Goal: Task Accomplishment & Management: Manage account settings

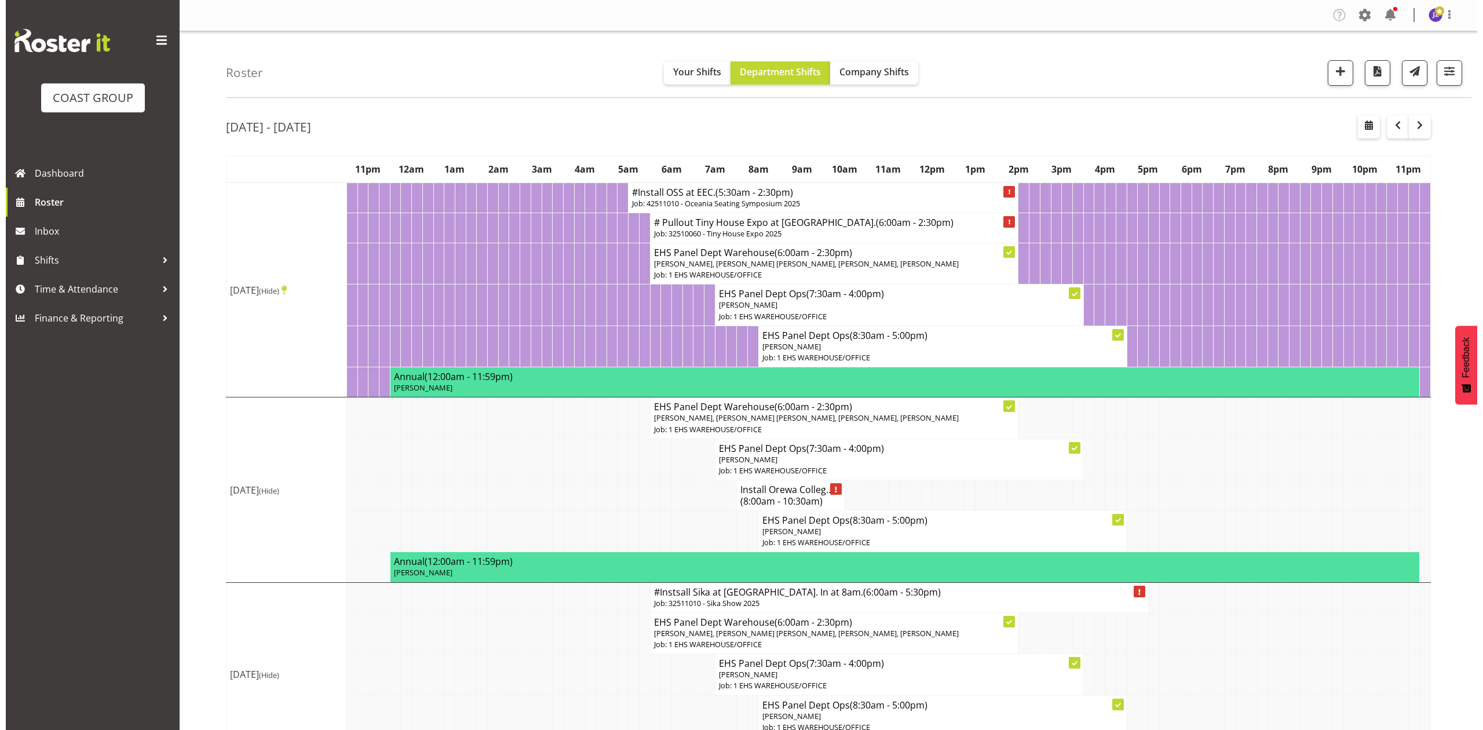
scroll to position [503, 0]
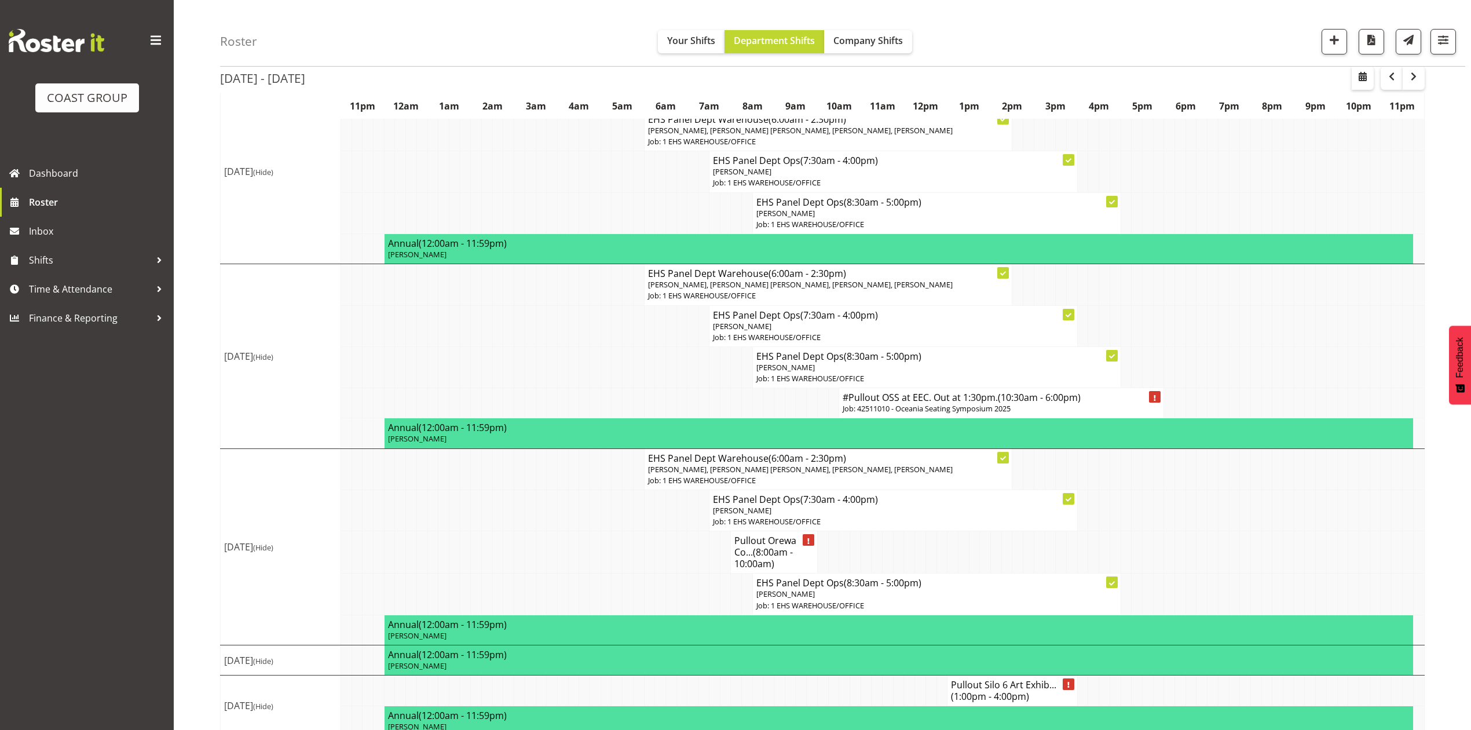
click at [1294, 233] on td at bounding box center [1299, 212] width 11 height 41
click at [1186, 346] on td at bounding box center [1191, 325] width 11 height 41
click at [1356, 78] on span "button" at bounding box center [1363, 77] width 14 height 14
select select "7"
select select "2025"
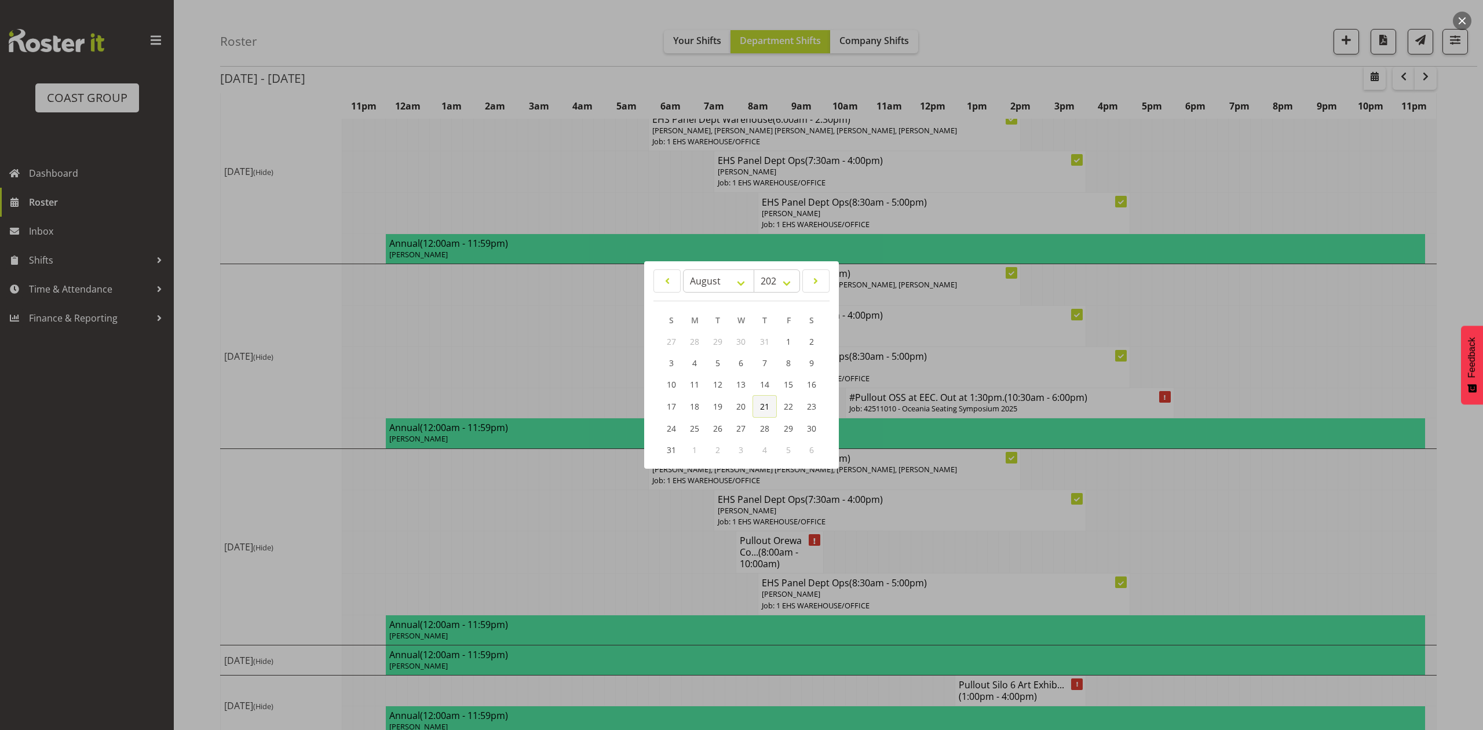
click at [763, 405] on span "21" at bounding box center [764, 406] width 9 height 11
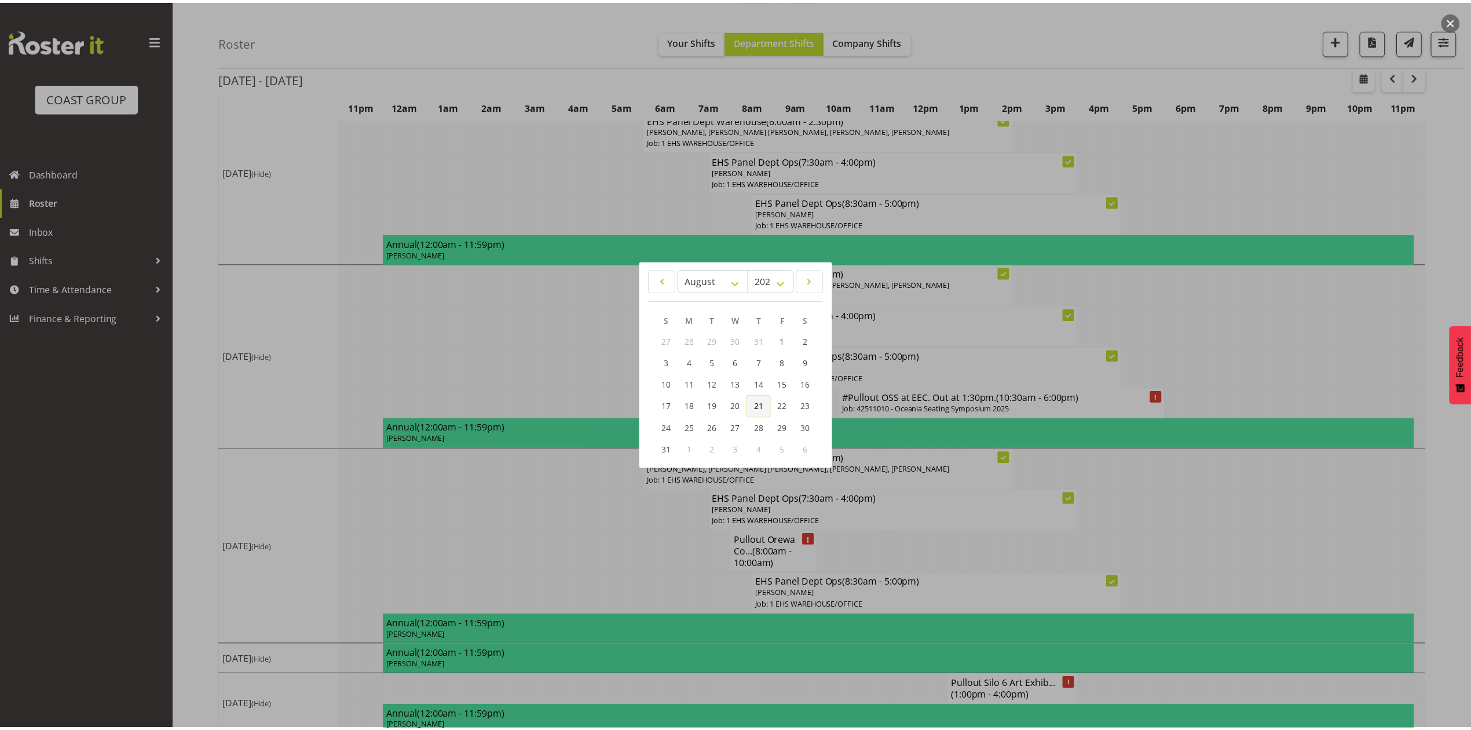
scroll to position [0, 0]
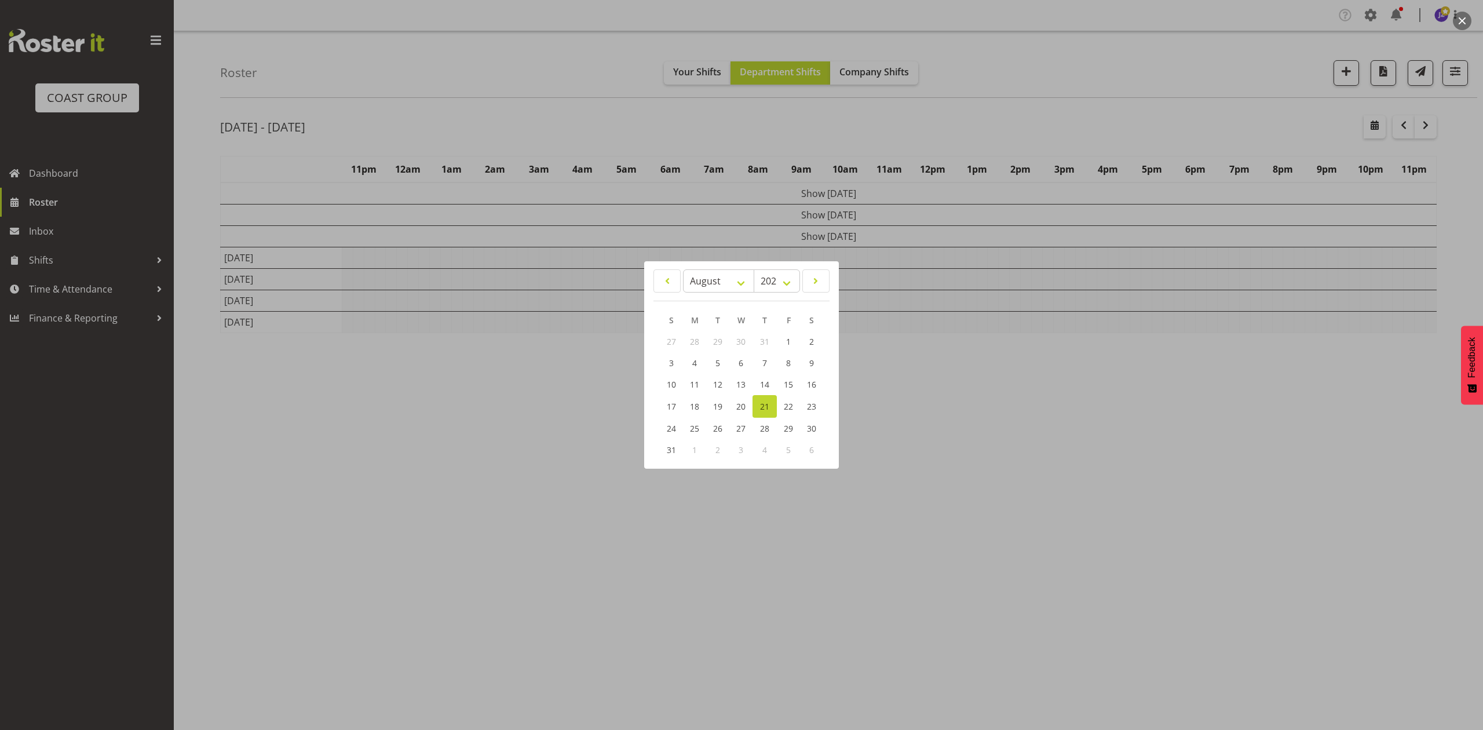
click at [995, 100] on div at bounding box center [741, 365] width 1483 height 730
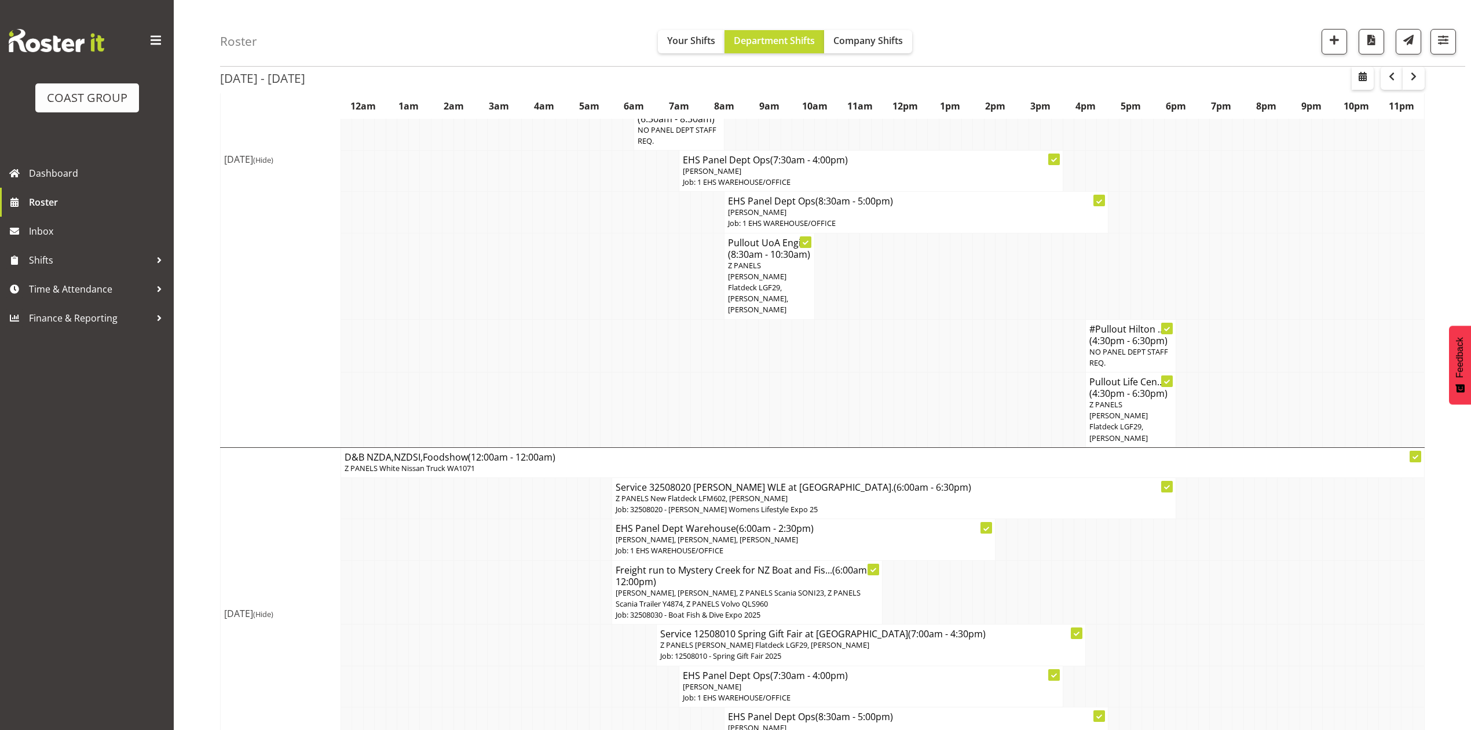
scroll to position [386, 0]
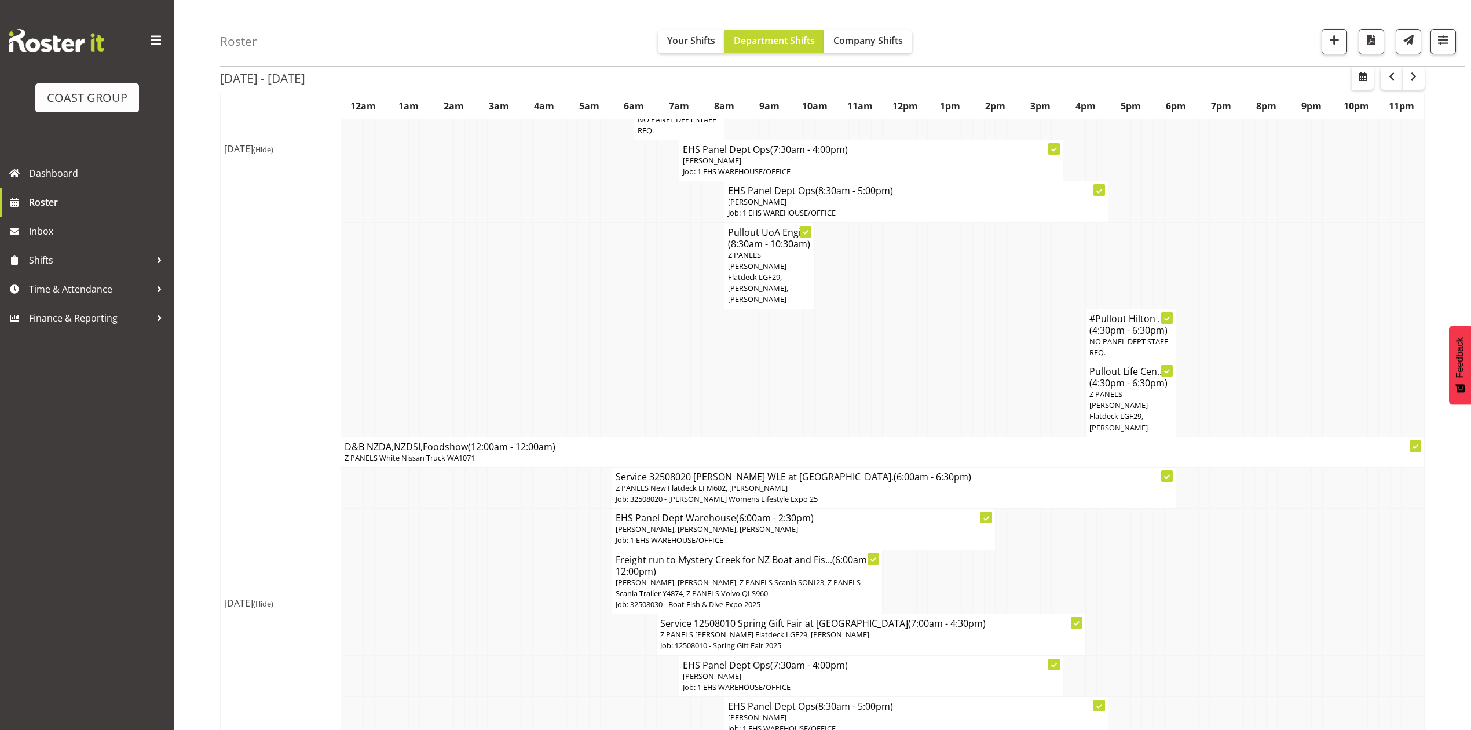
click at [1007, 362] on td at bounding box center [1012, 398] width 11 height 75
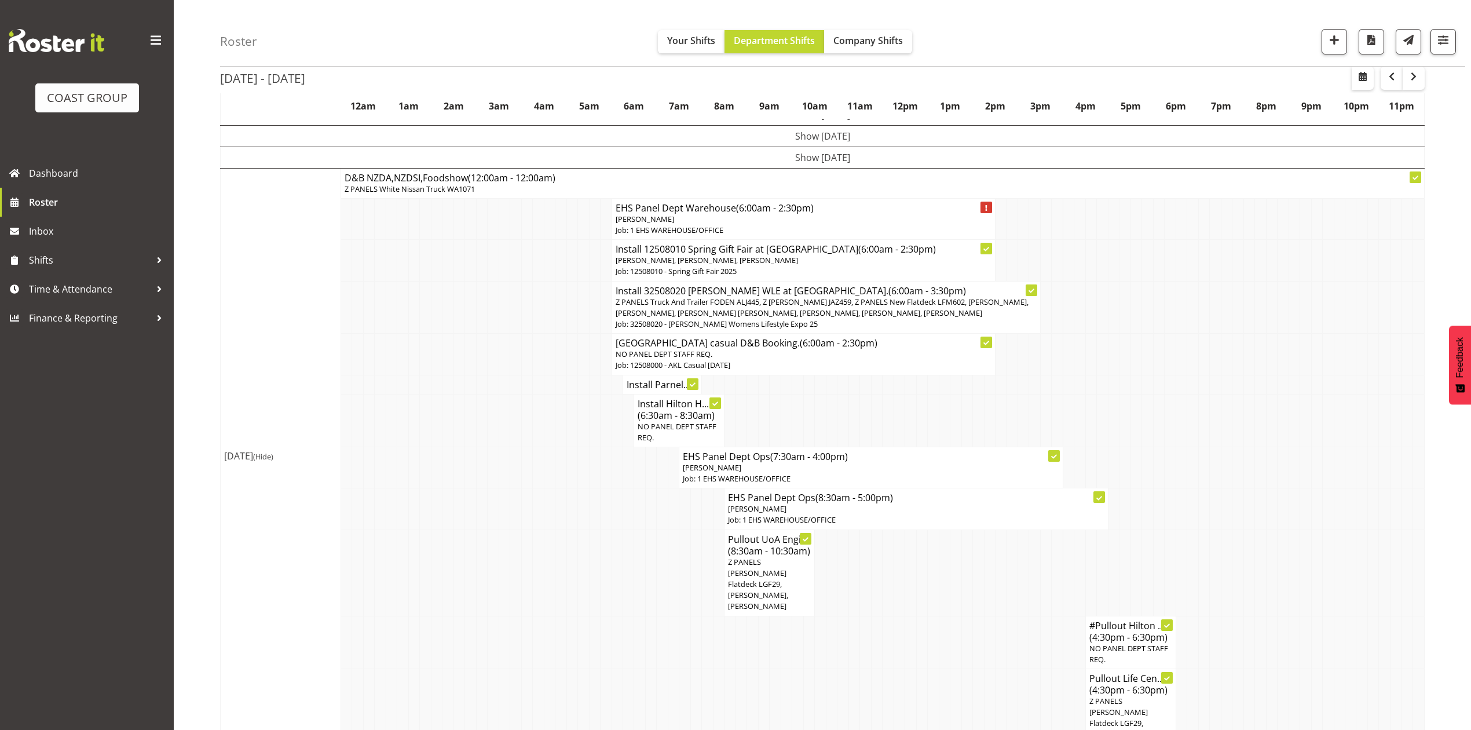
scroll to position [77, 0]
click at [766, 255] on h4 "Install 12508010 Spring Gift Fair at [GEOGRAPHIC_DATA] (6:00am - 2:30pm)" at bounding box center [804, 251] width 376 height 12
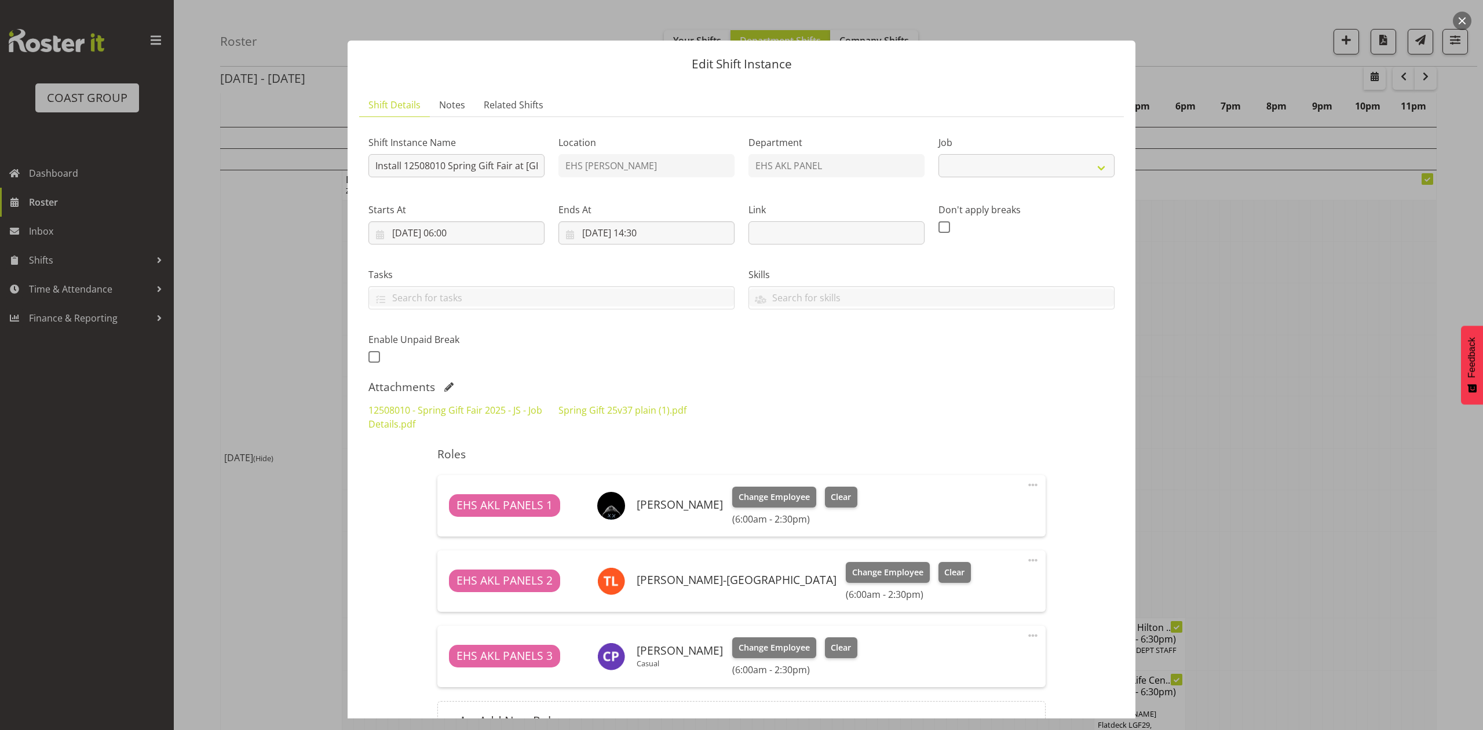
select select "8514"
click at [1465, 17] on button "button" at bounding box center [1462, 21] width 19 height 19
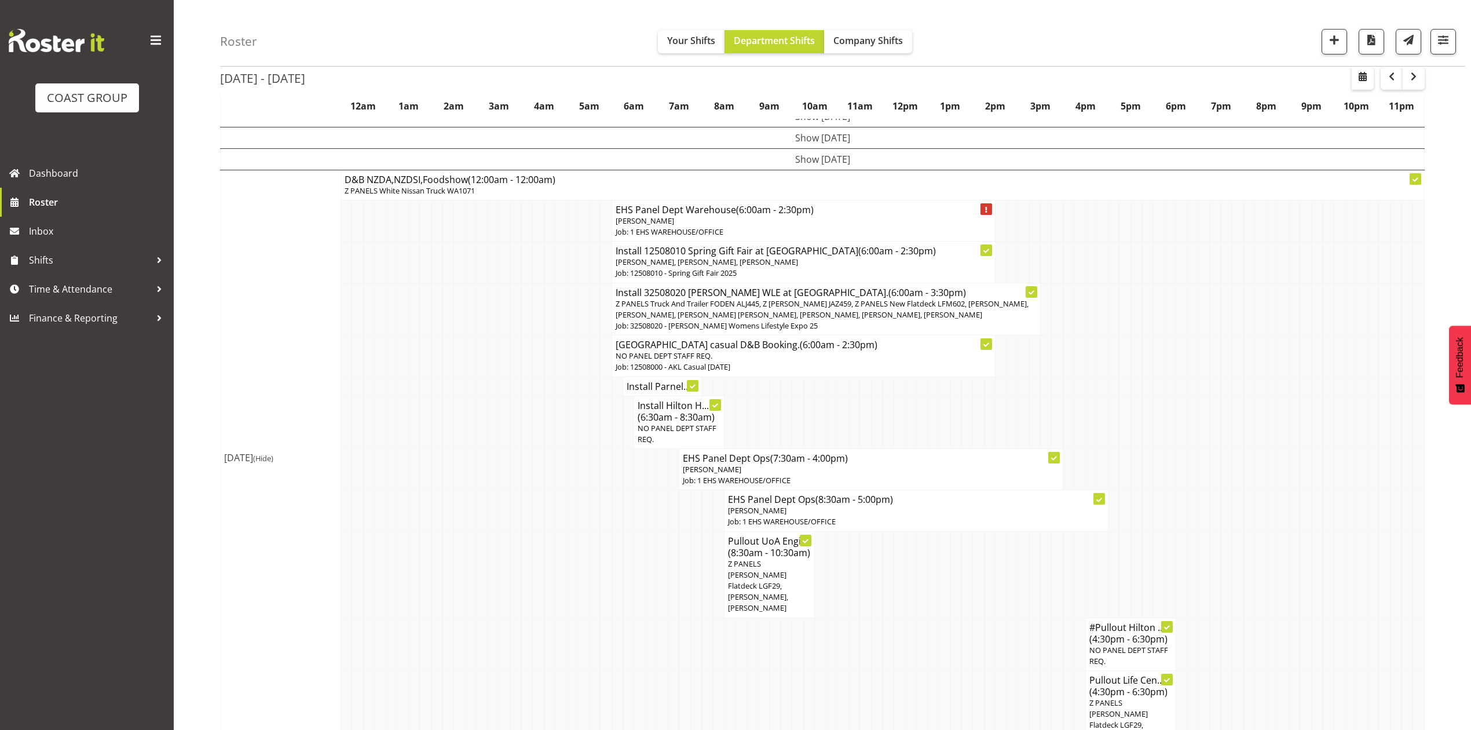
click at [1190, 396] on td at bounding box center [1192, 385] width 11 height 19
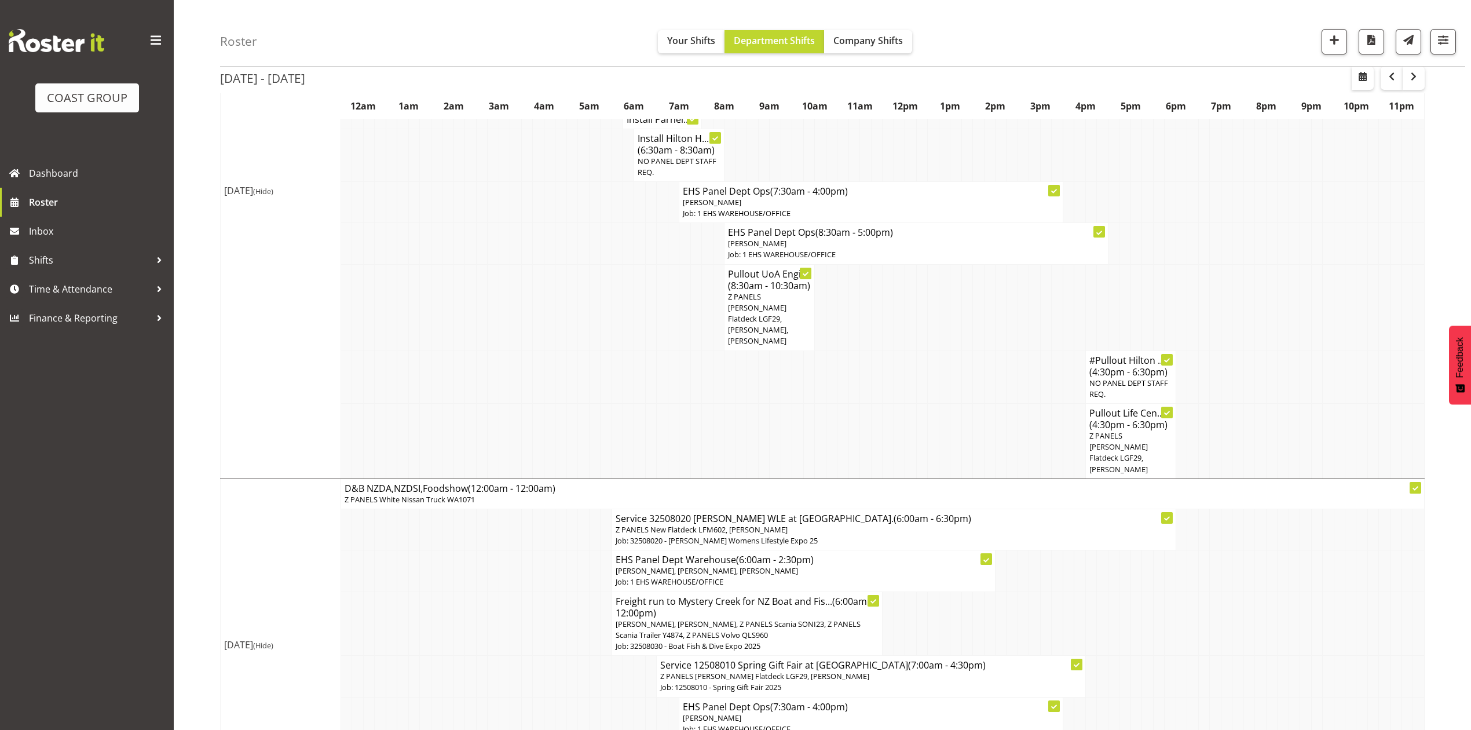
scroll to position [255, 0]
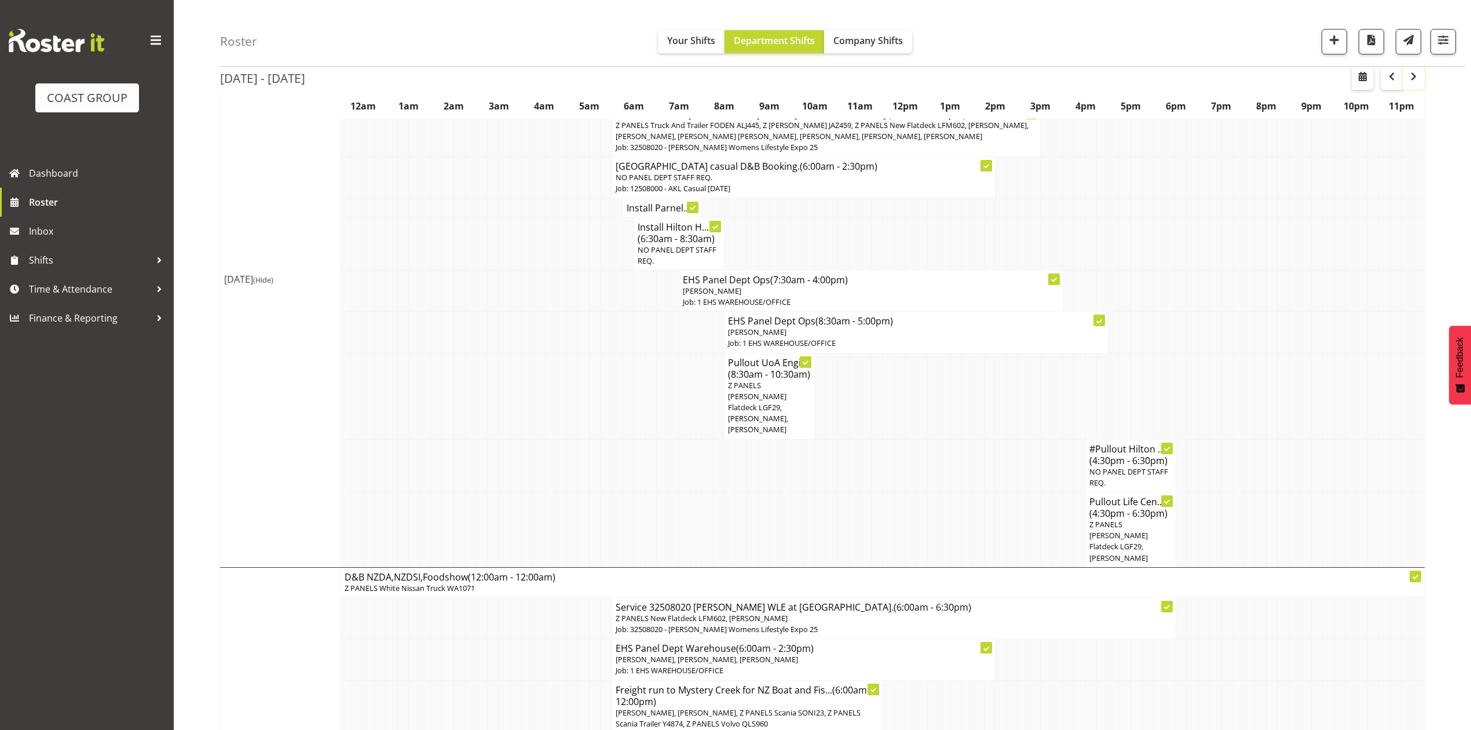
click at [1410, 77] on span "button" at bounding box center [1414, 77] width 14 height 14
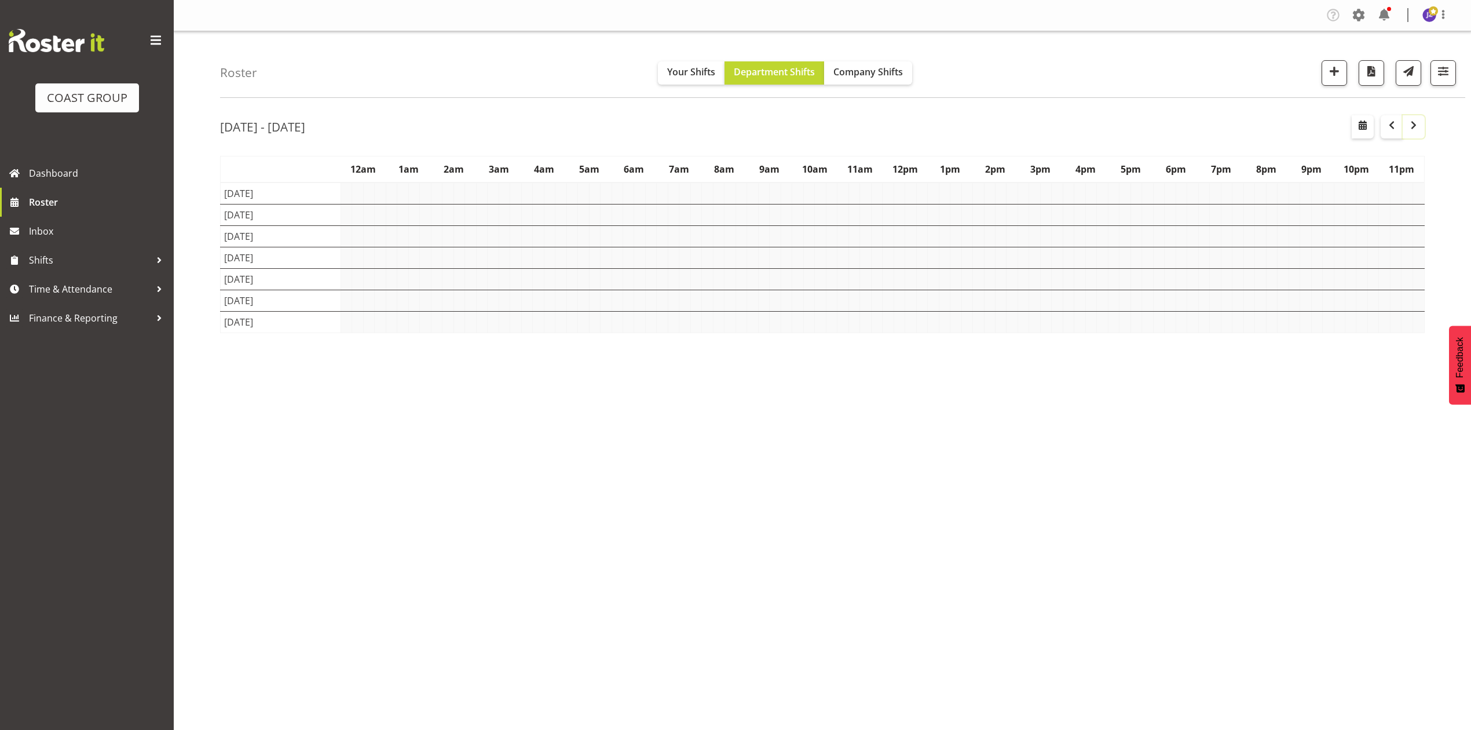
scroll to position [0, 0]
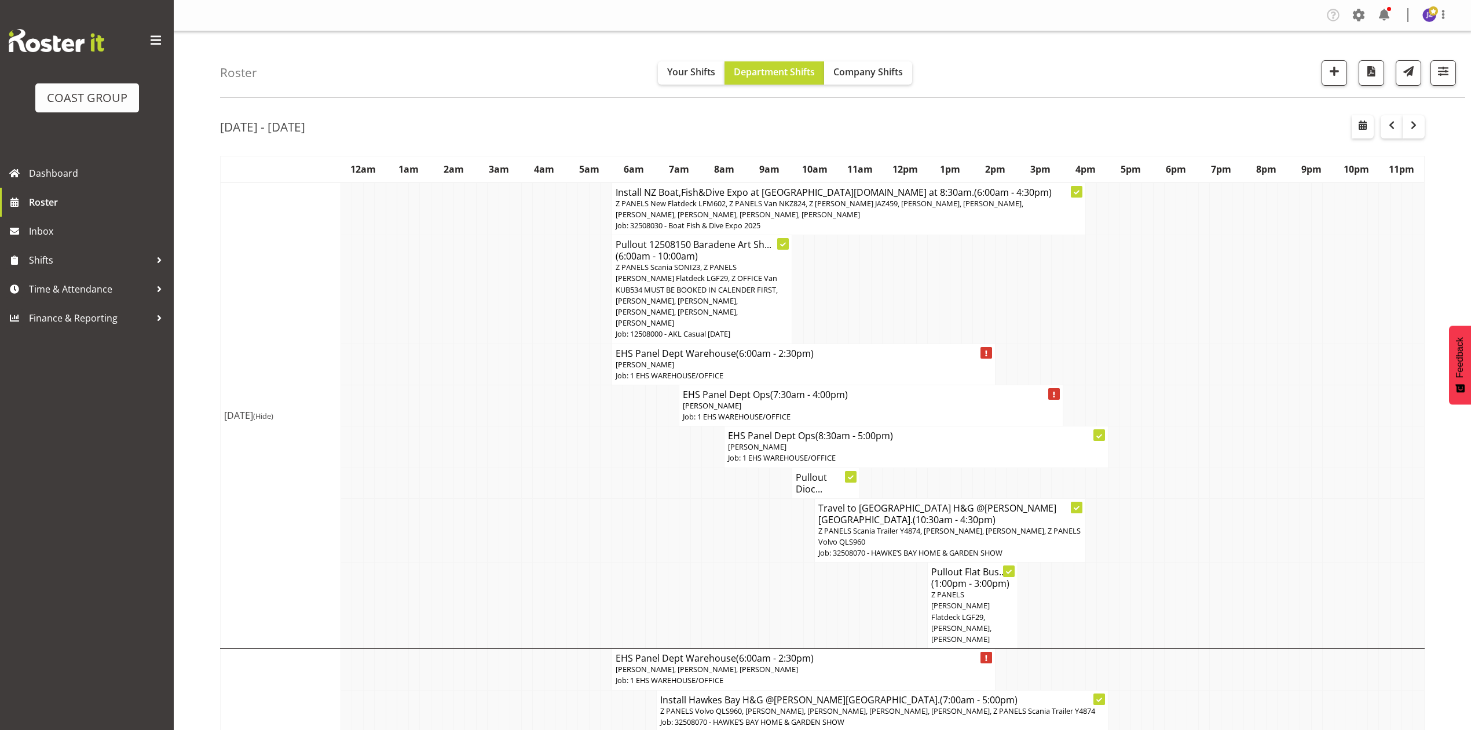
click at [890, 299] on td at bounding box center [888, 289] width 11 height 108
click at [898, 295] on td at bounding box center [899, 289] width 11 height 108
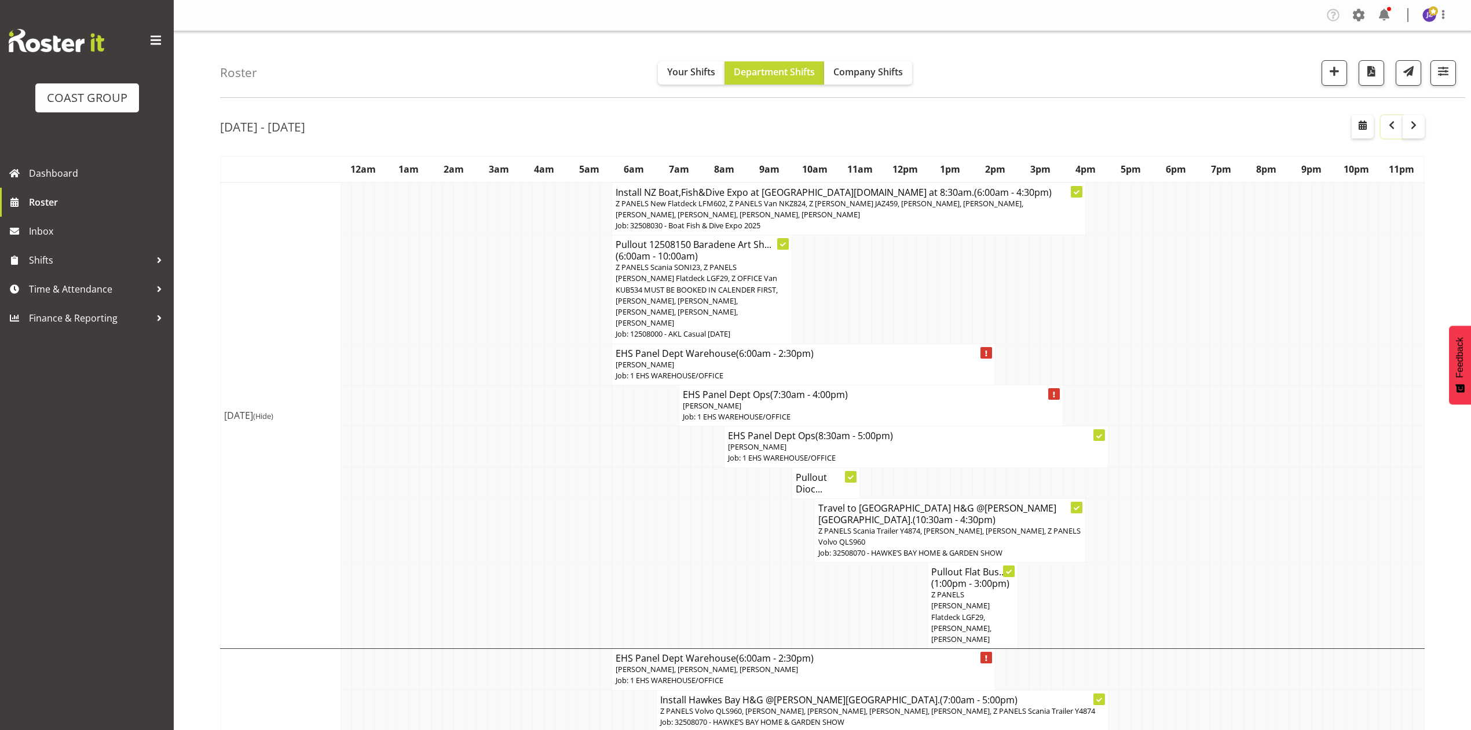
click at [1391, 124] on span "button" at bounding box center [1392, 125] width 14 height 14
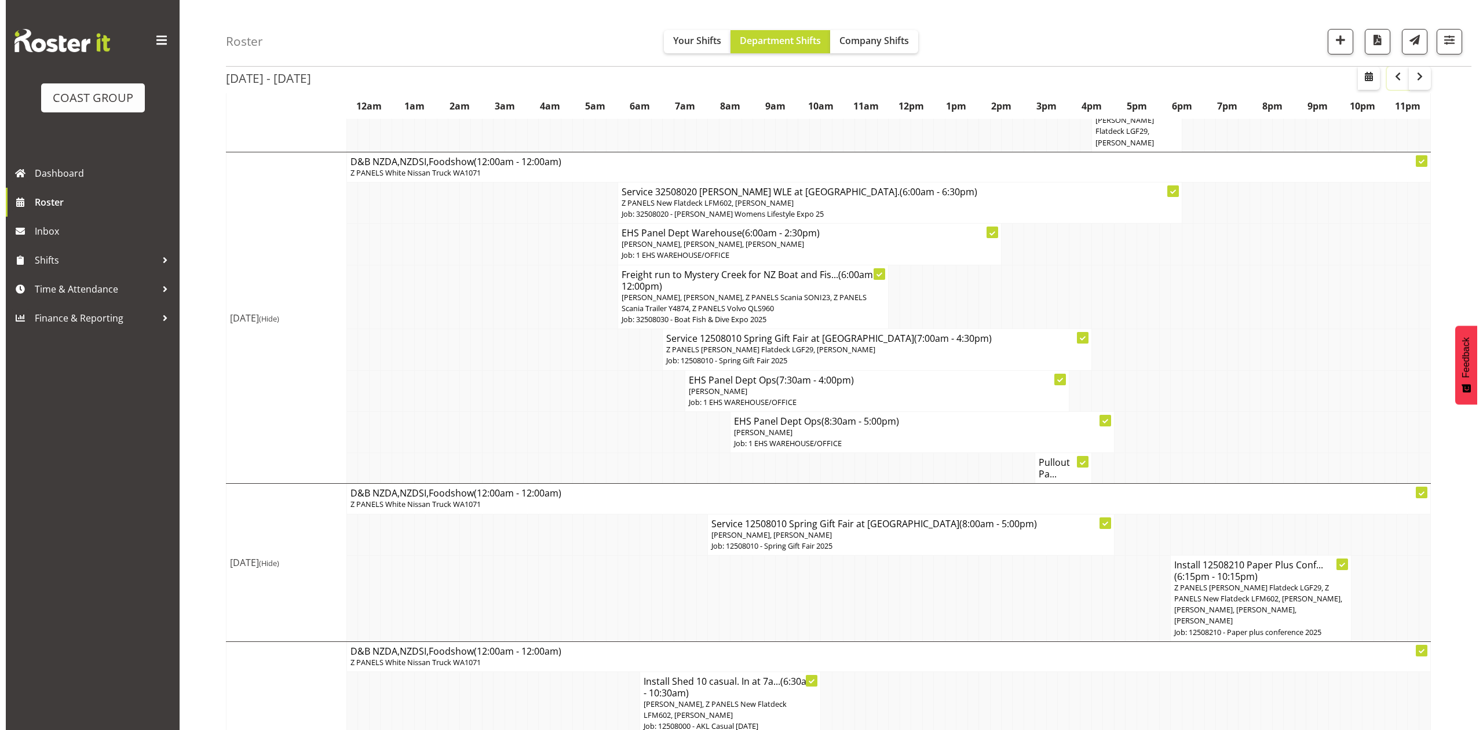
scroll to position [695, 0]
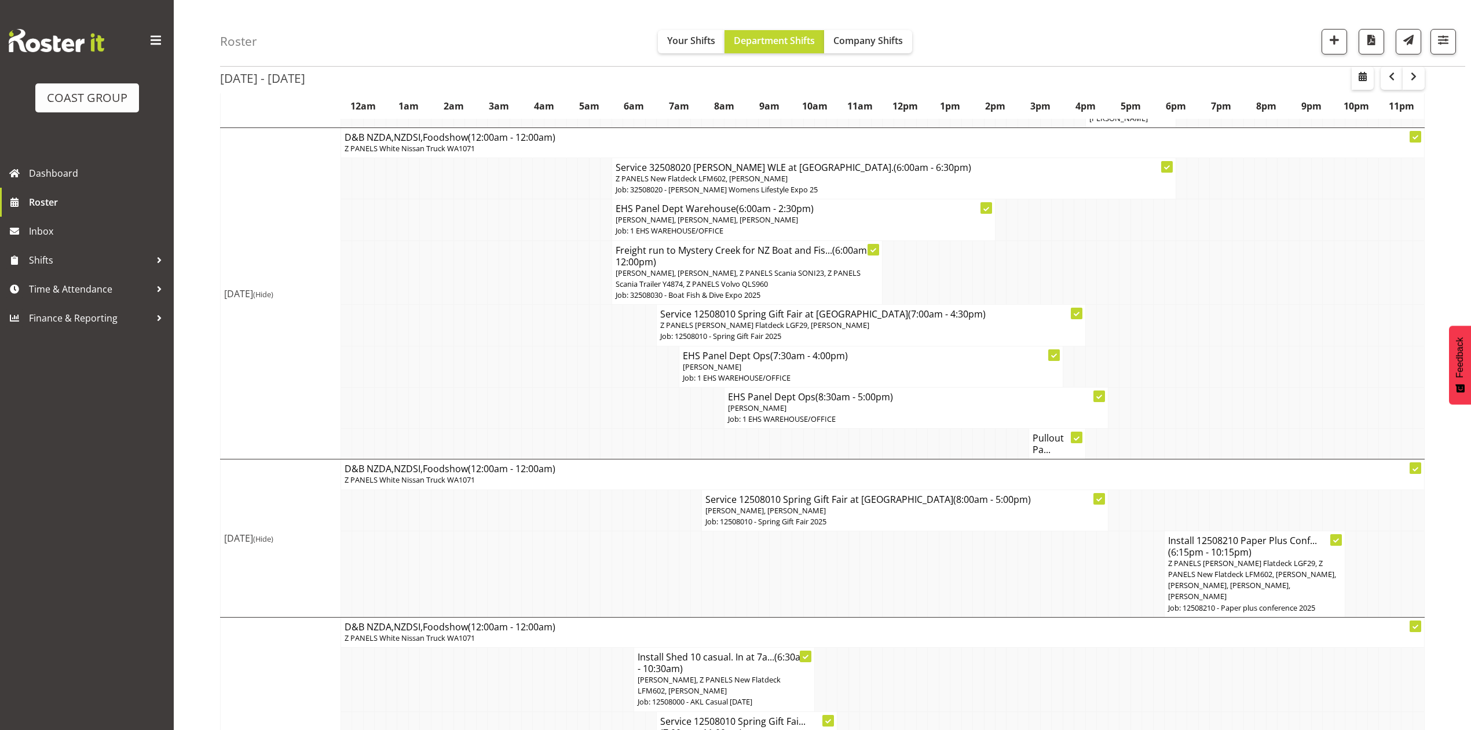
click at [1048, 432] on h4 "Pullout Pa..." at bounding box center [1057, 443] width 49 height 23
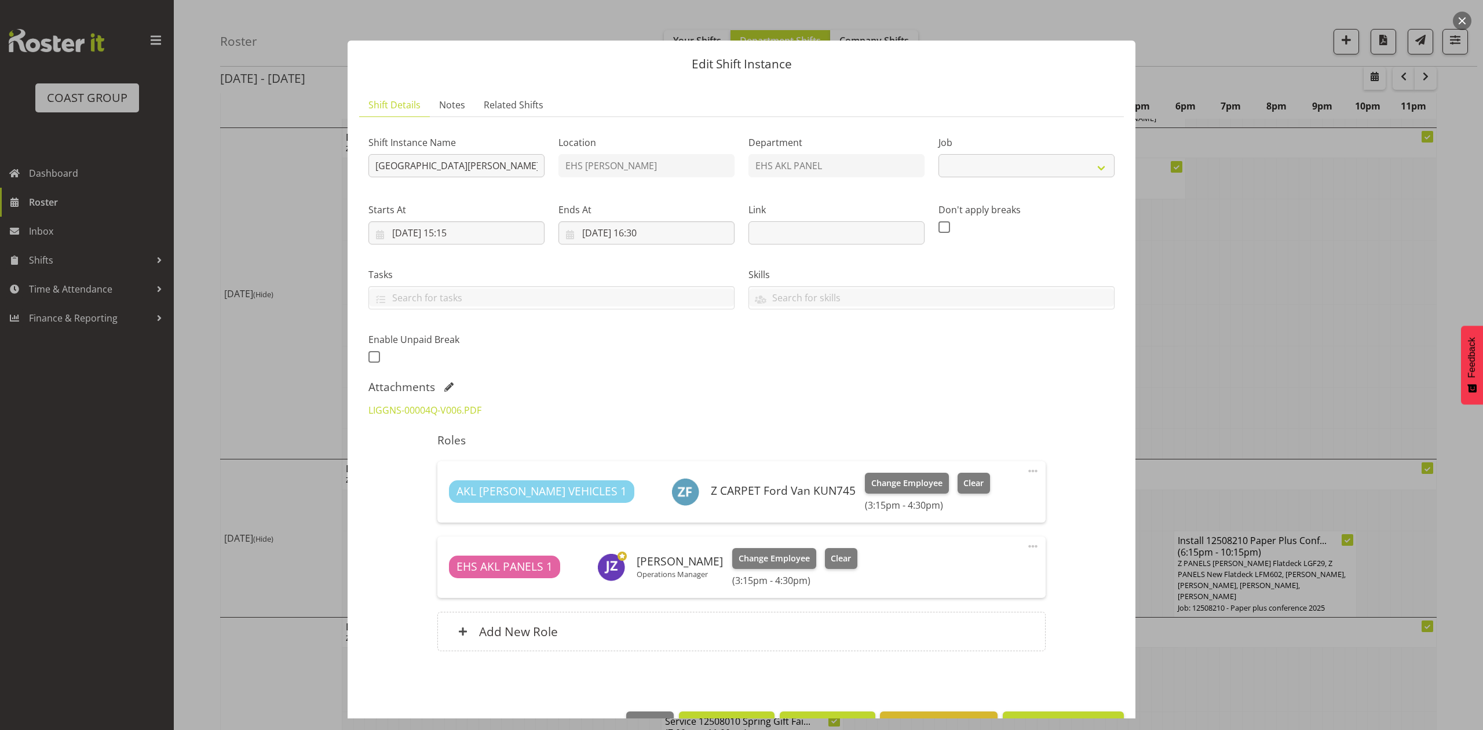
select select "8652"
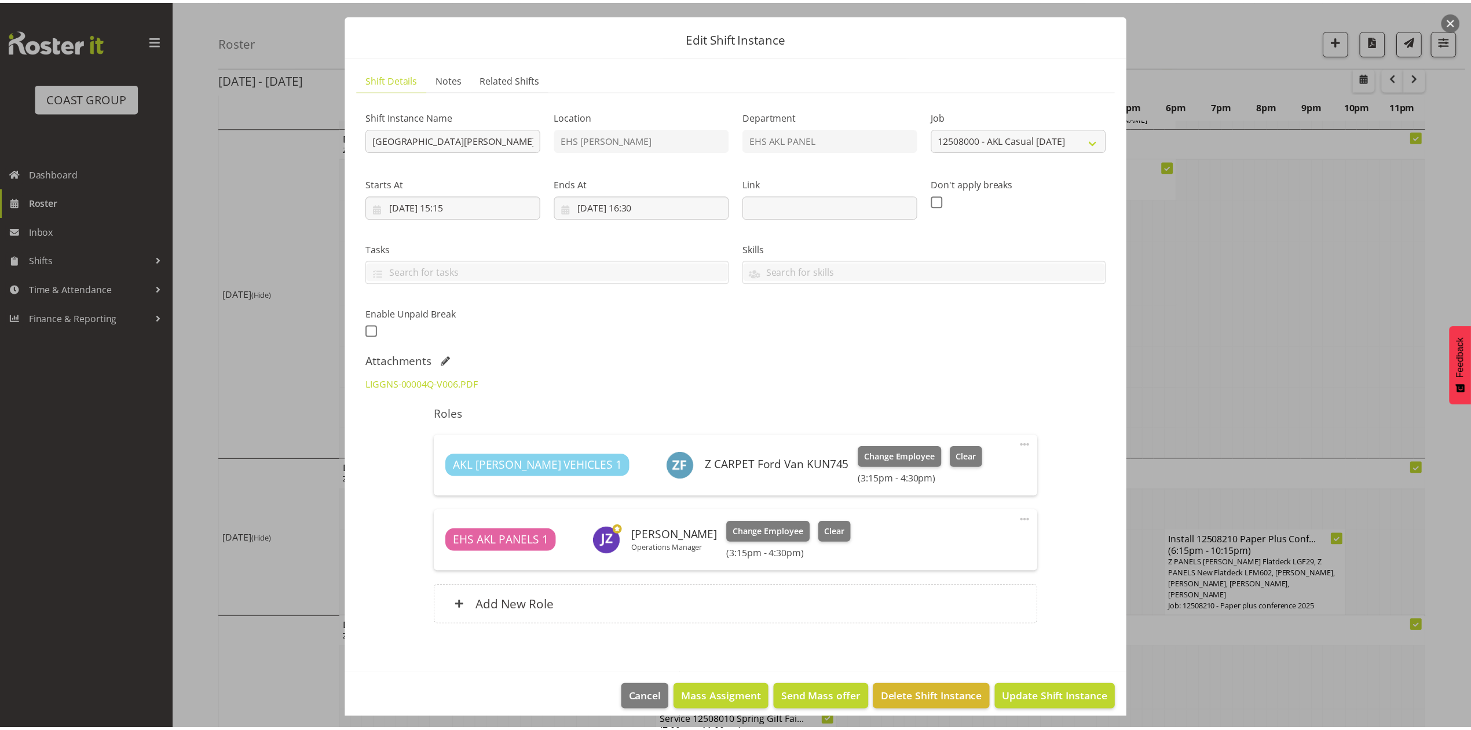
scroll to position [37, 0]
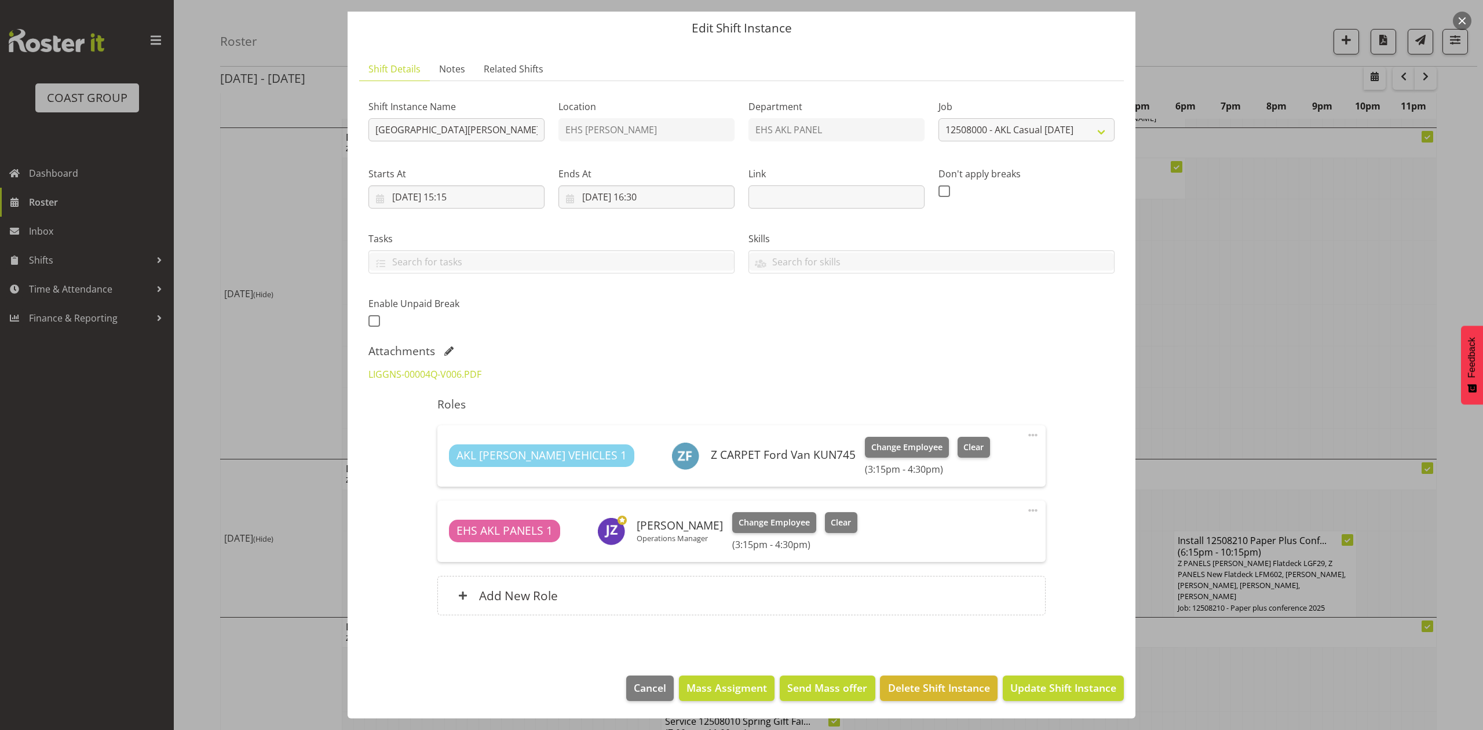
click at [1237, 337] on div at bounding box center [741, 365] width 1483 height 730
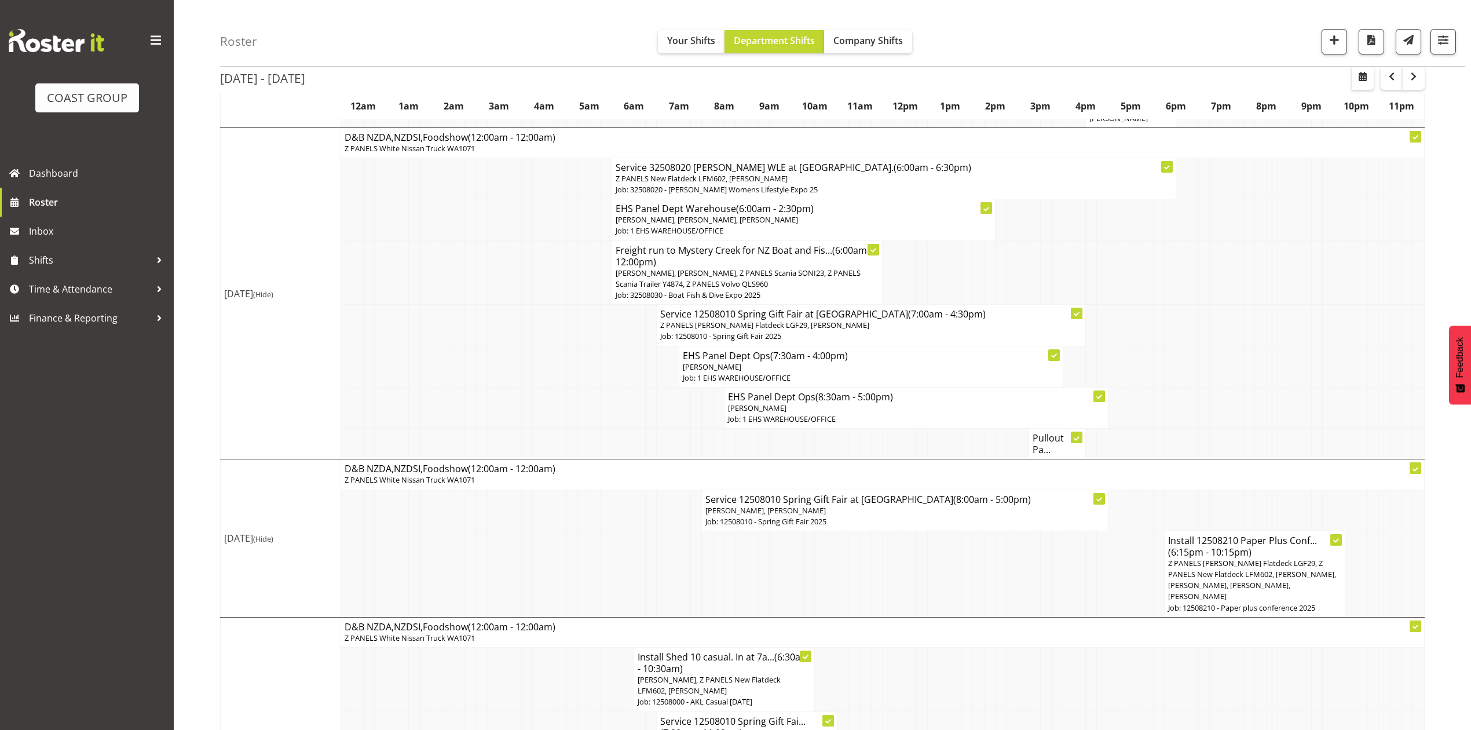
click at [1056, 534] on td at bounding box center [1057, 574] width 11 height 86
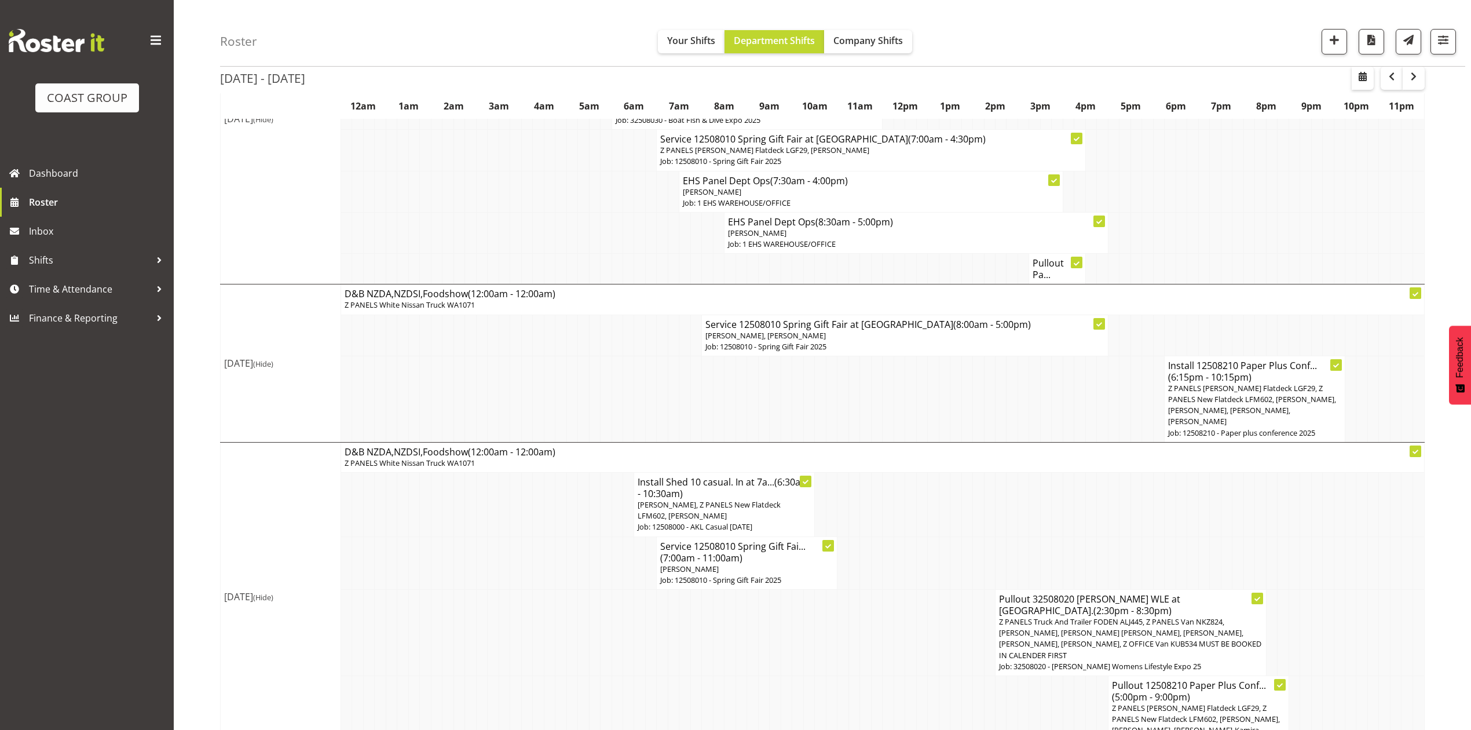
scroll to position [873, 0]
click at [1124, 482] on td at bounding box center [1125, 501] width 11 height 64
click at [1168, 209] on td at bounding box center [1170, 229] width 11 height 41
click at [1204, 209] on td at bounding box center [1203, 229] width 11 height 41
click at [1409, 81] on span "button" at bounding box center [1414, 77] width 14 height 14
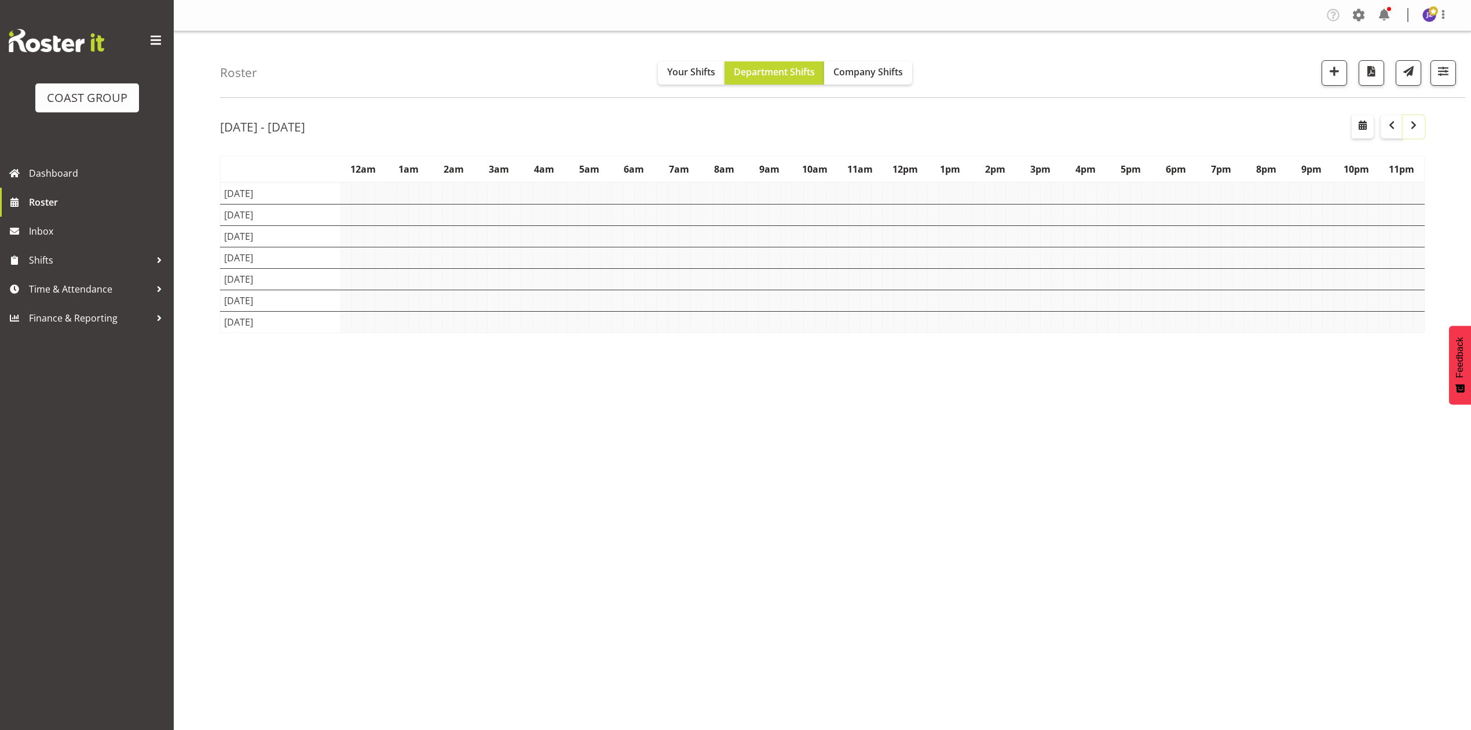
scroll to position [0, 0]
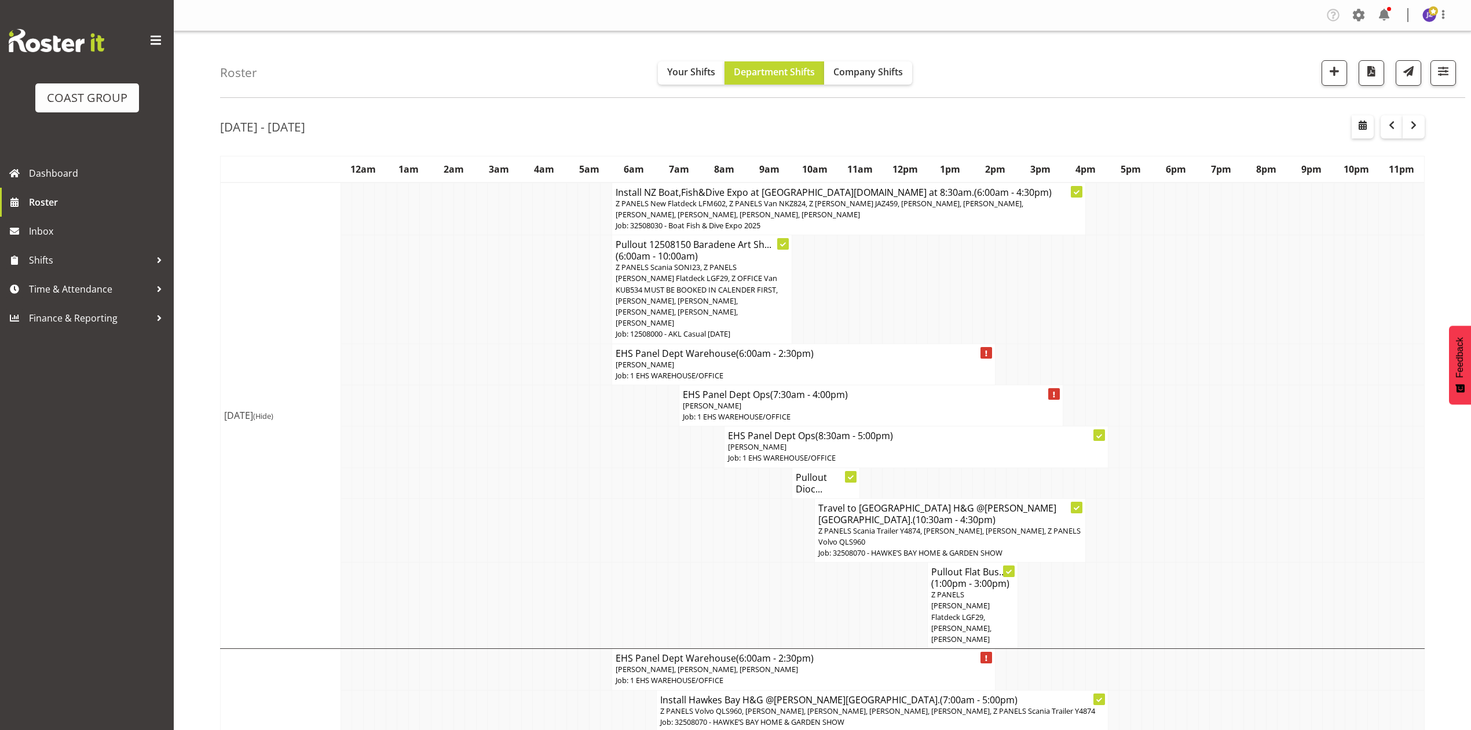
click at [1092, 562] on td at bounding box center [1090, 605] width 11 height 86
click at [1308, 317] on td at bounding box center [1305, 289] width 11 height 108
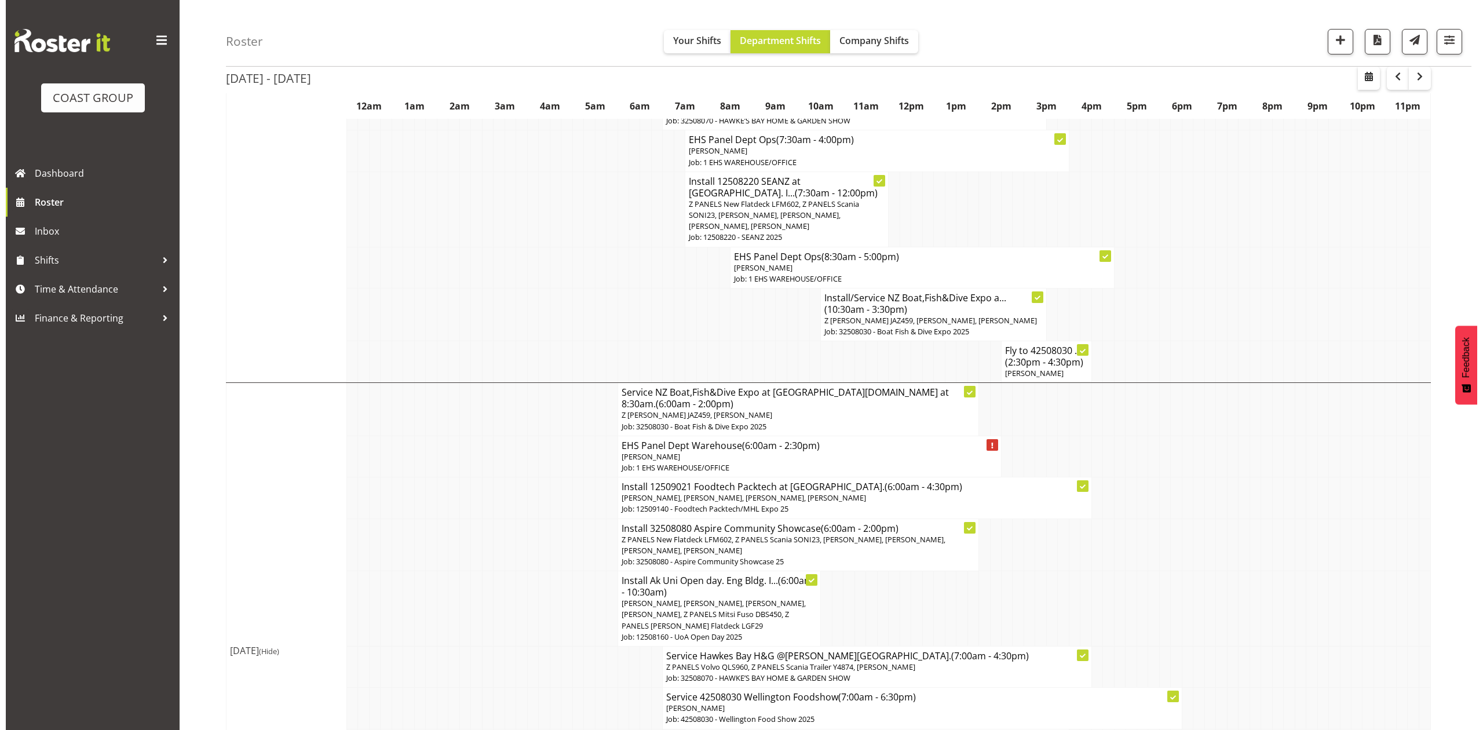
scroll to position [1081, 0]
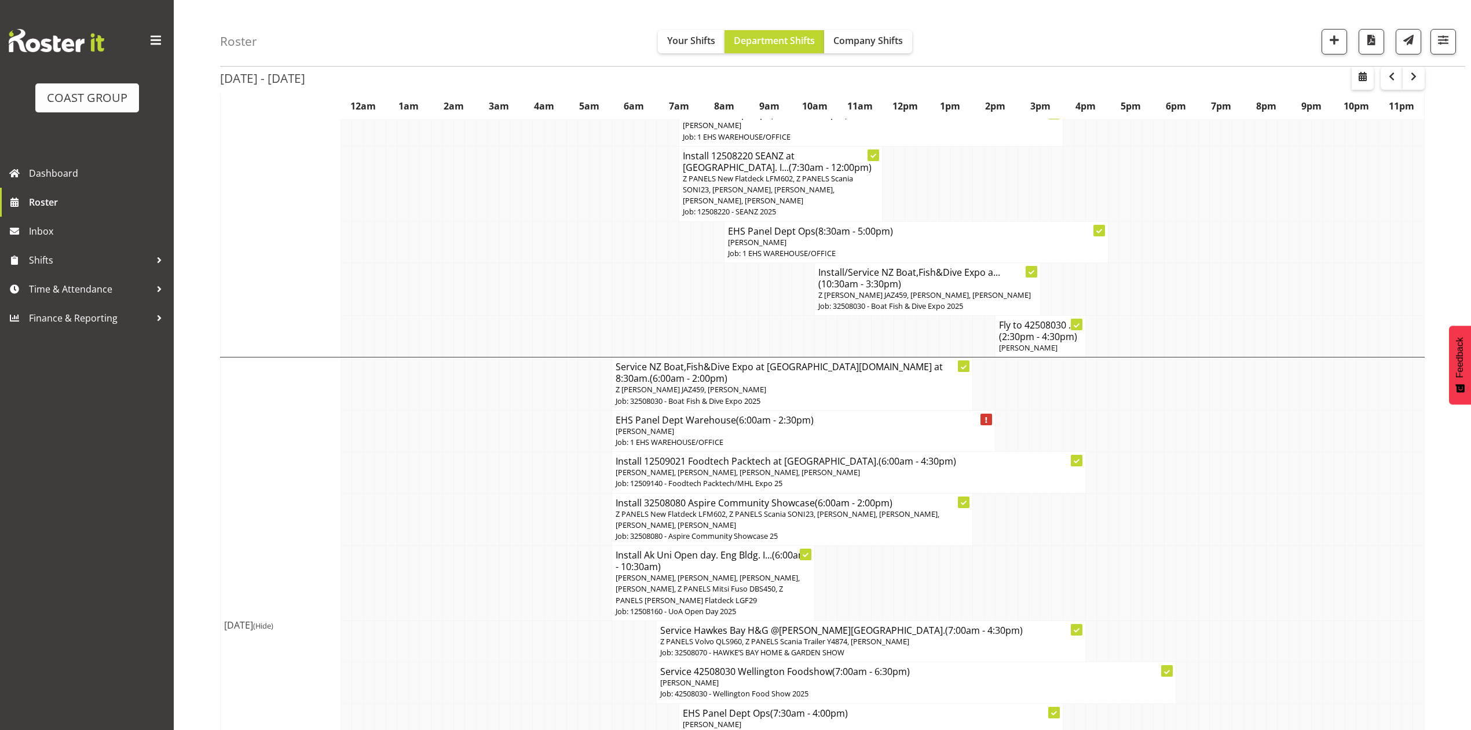
click at [774, 509] on span "Z PANELS New Flatdeck LFM602, Z PANELS Scania SONI23, [PERSON_NAME], [PERSON_NA…" at bounding box center [778, 519] width 324 height 21
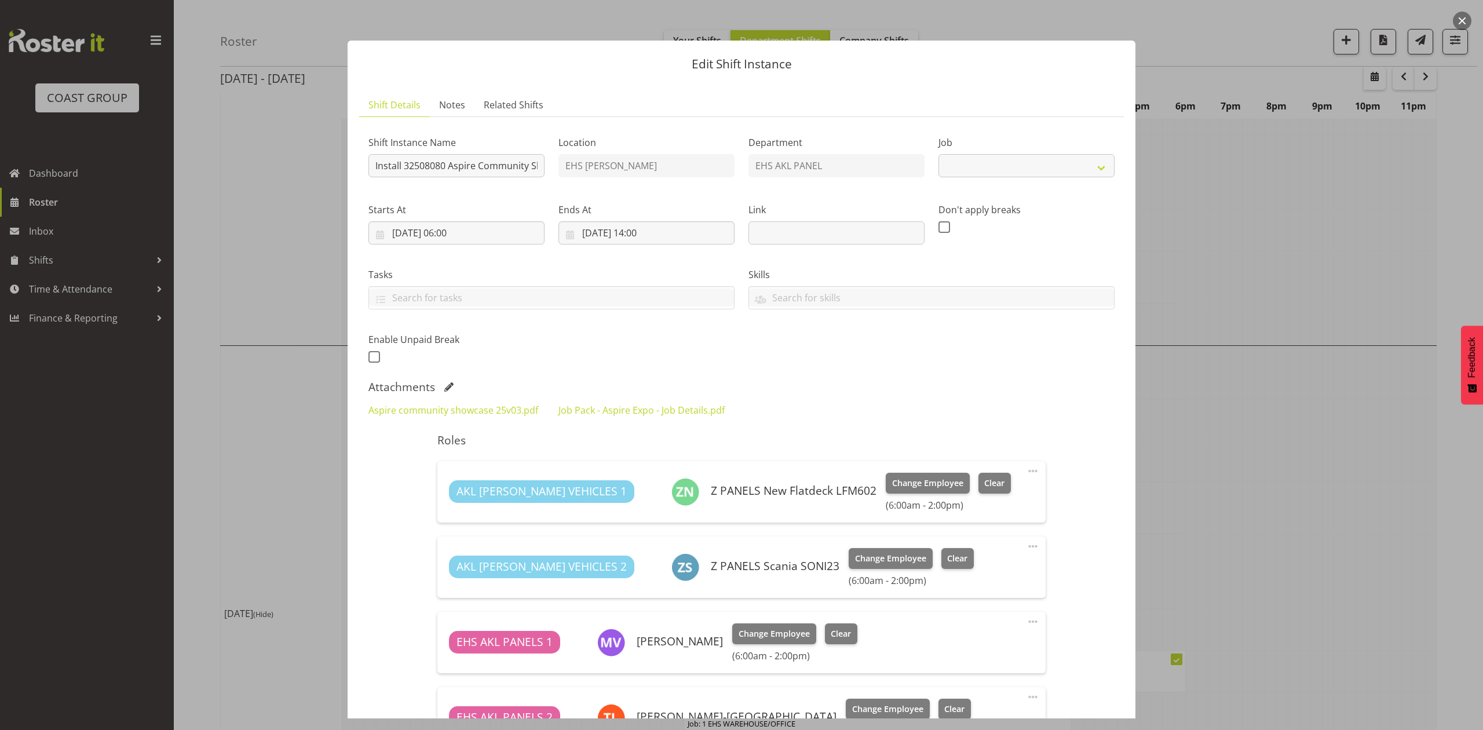
select select "9938"
click at [455, 414] on link "Aspire community showcase 25v03.pdf" at bounding box center [453, 410] width 170 height 13
click at [608, 411] on link "Job Pack - Aspire Expo - Job Details.pdf" at bounding box center [641, 410] width 166 height 13
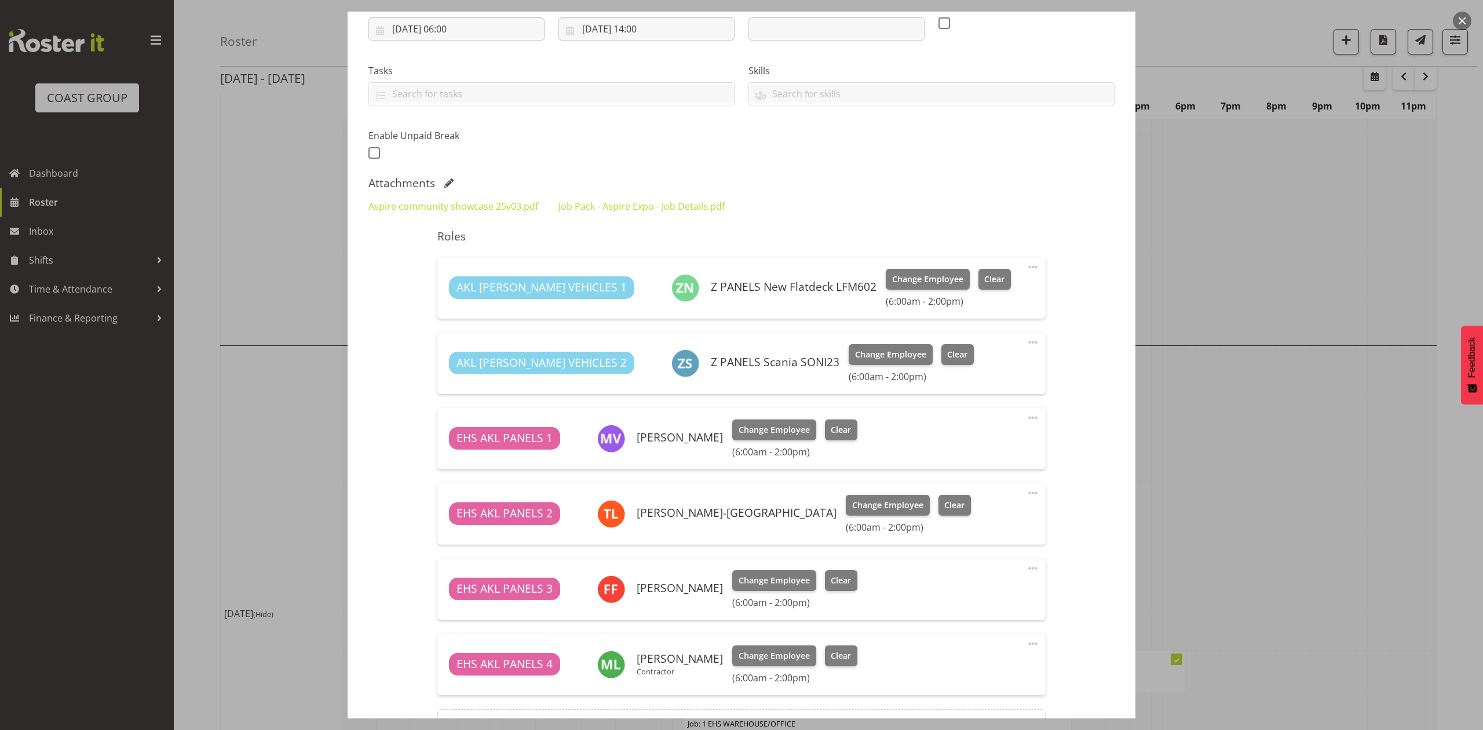
scroll to position [0, 0]
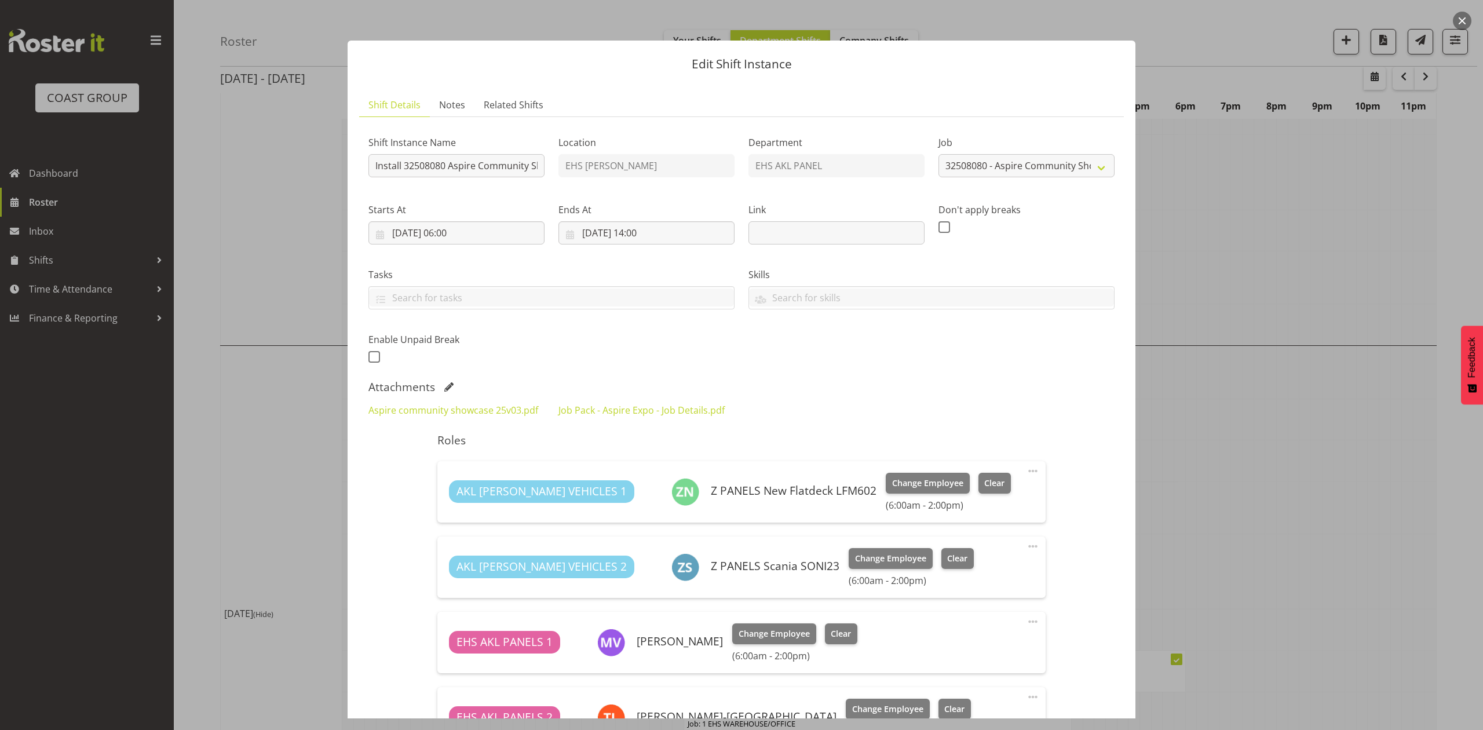
click at [1247, 425] on div at bounding box center [741, 365] width 1483 height 730
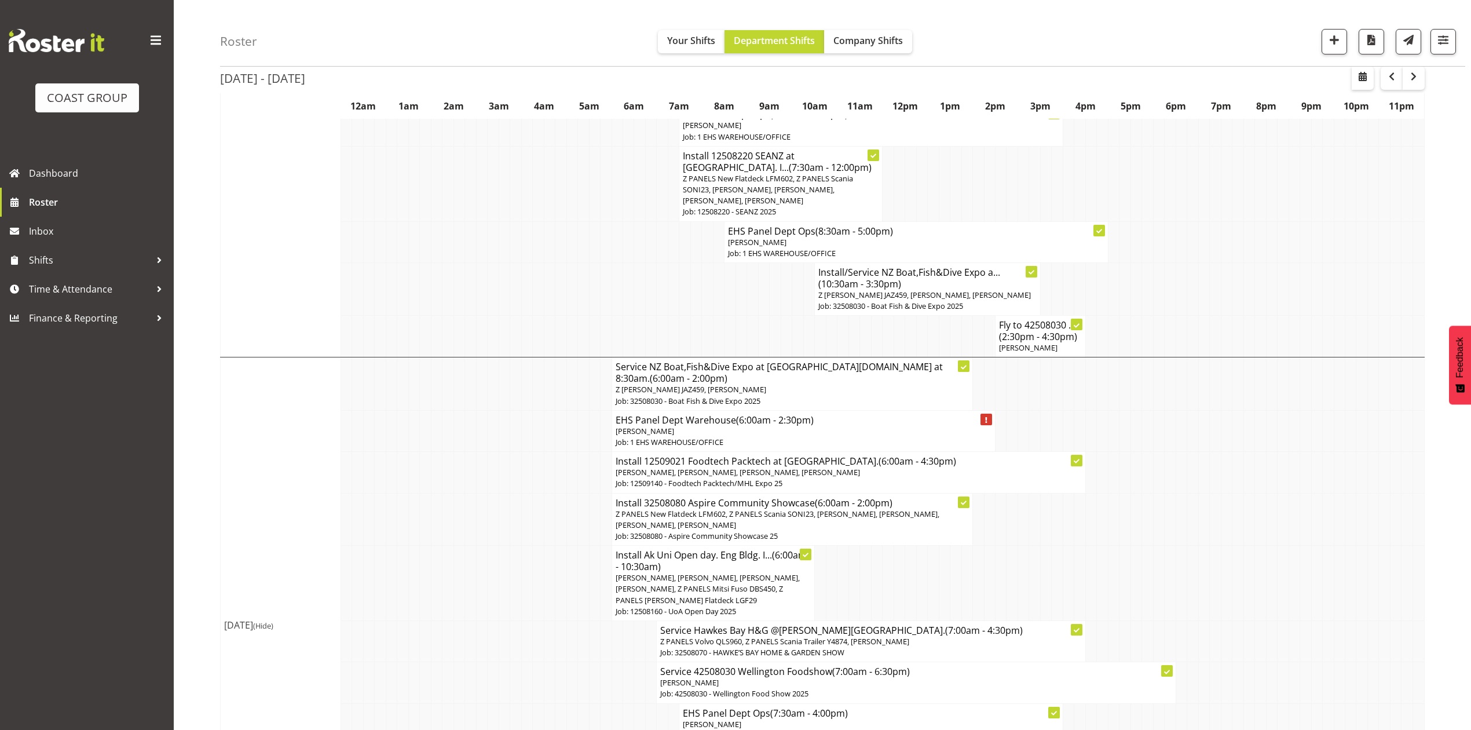
click at [737, 509] on span "Z PANELS New Flatdeck LFM602, Z PANELS Scania SONI23, [PERSON_NAME], [PERSON_NA…" at bounding box center [778, 519] width 324 height 21
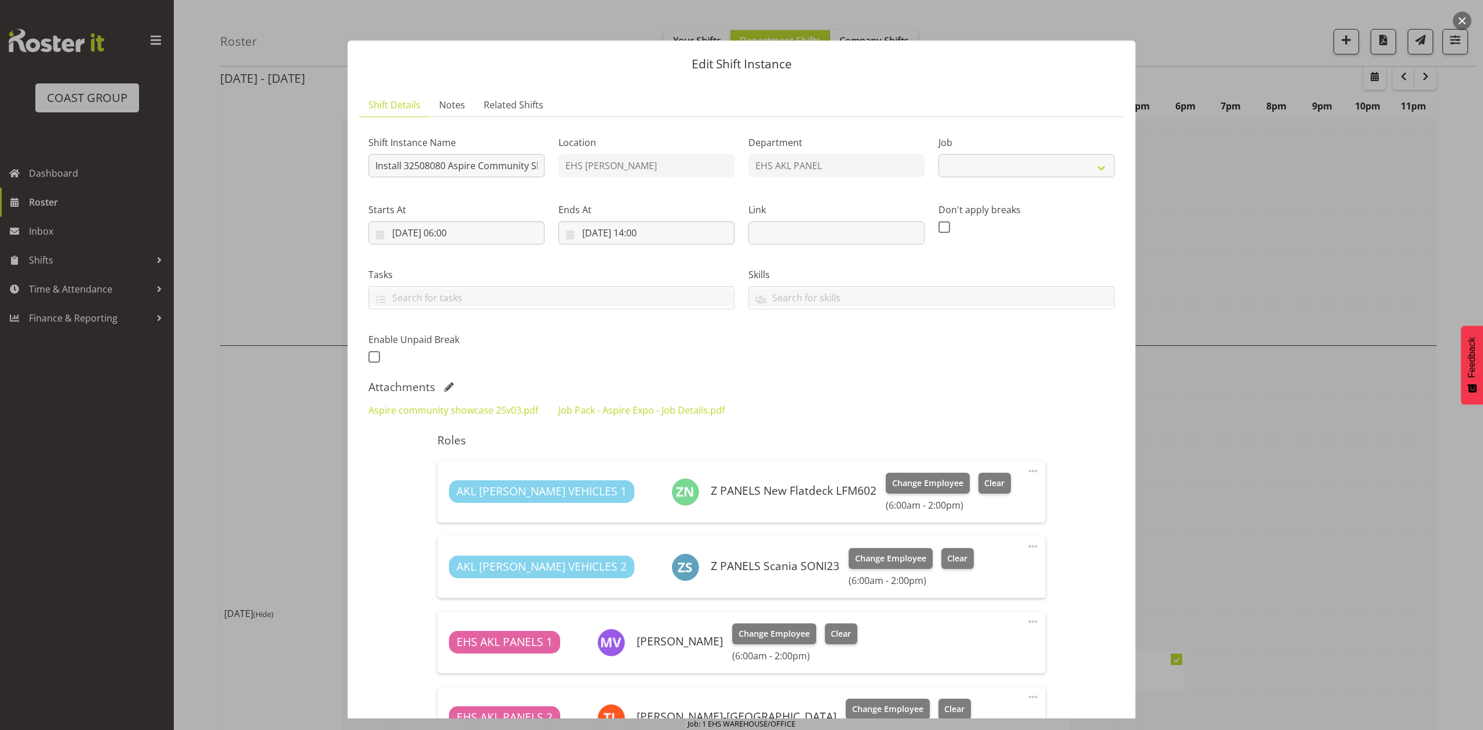
select select "9938"
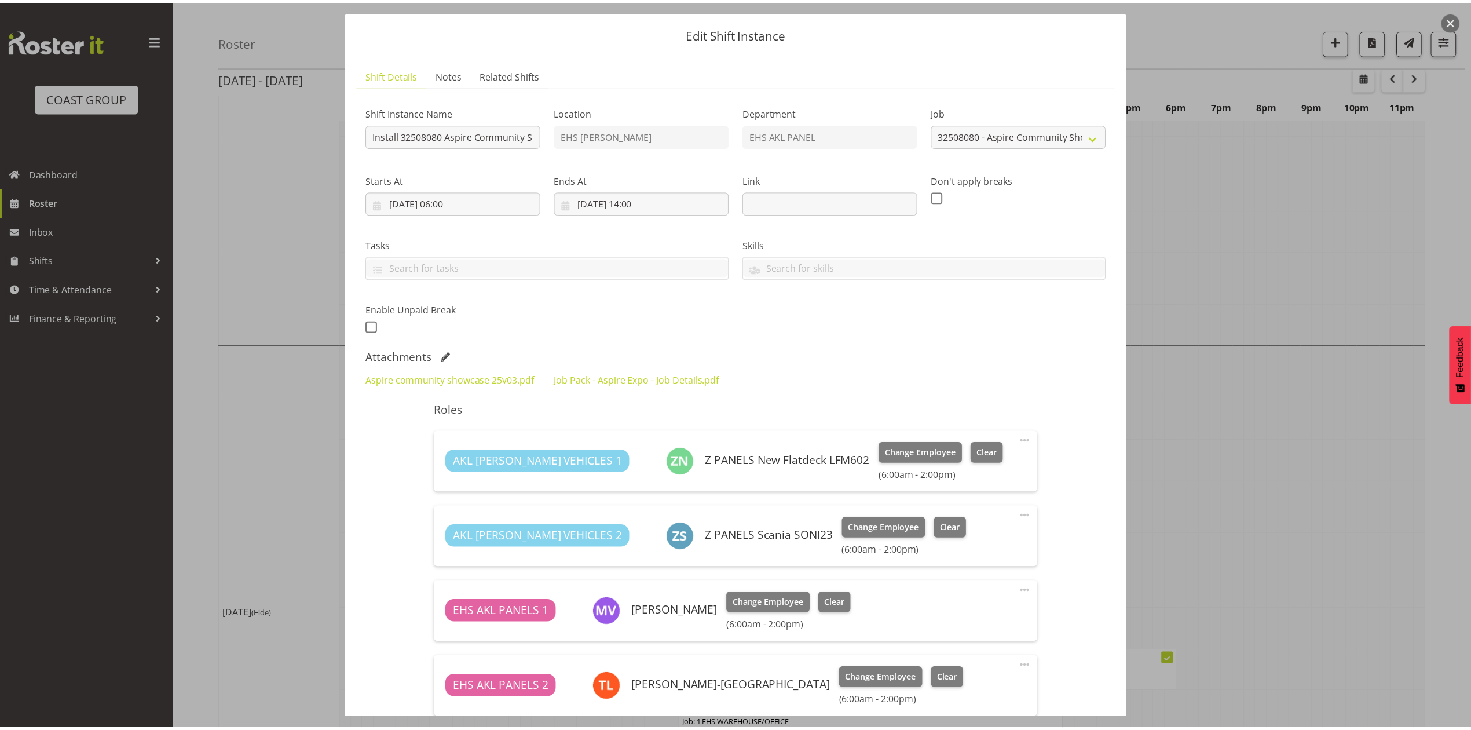
scroll to position [29, 0]
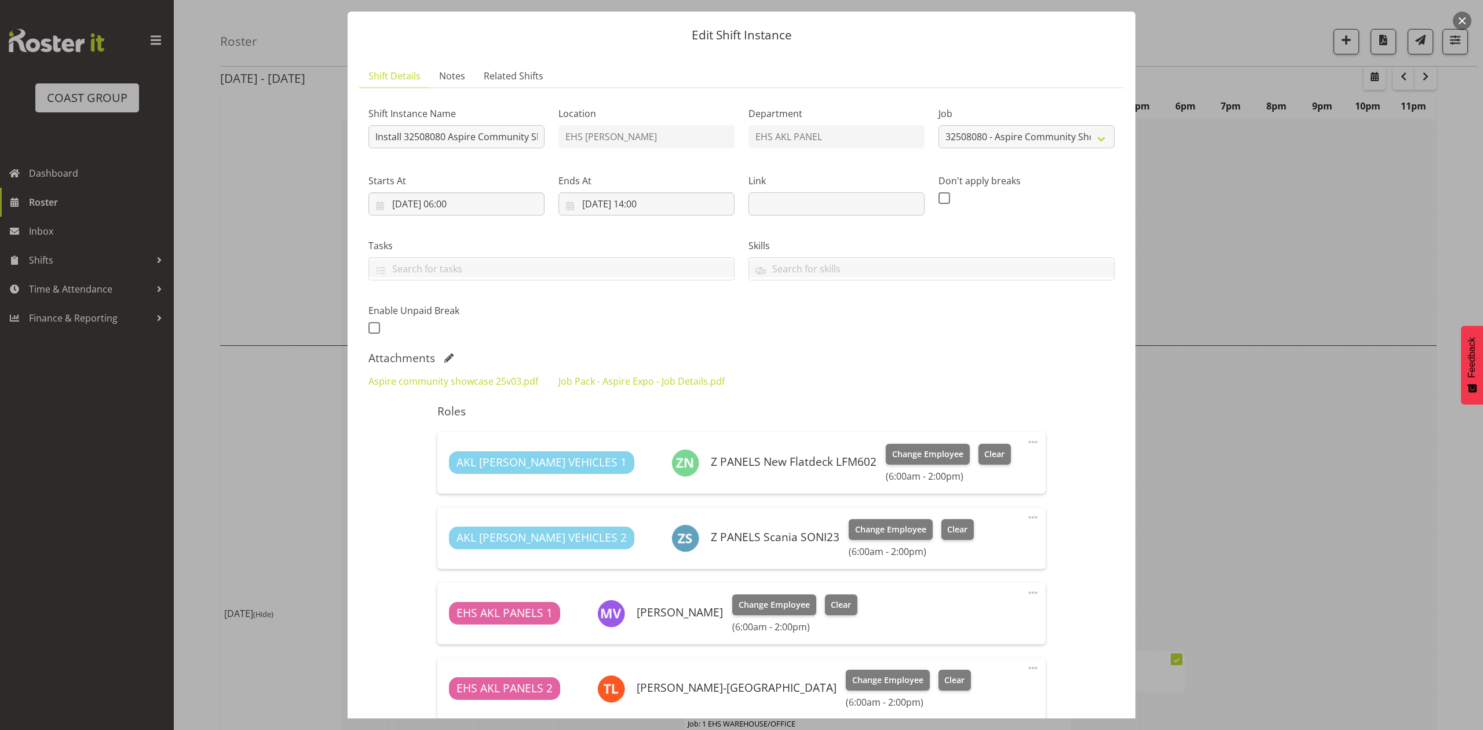
click at [800, 348] on div "Shift Instance Name Install 32508080 Aspire Community Showcase Location EHS [PE…" at bounding box center [741, 517] width 746 height 840
click at [1458, 17] on button "button" at bounding box center [1462, 21] width 19 height 19
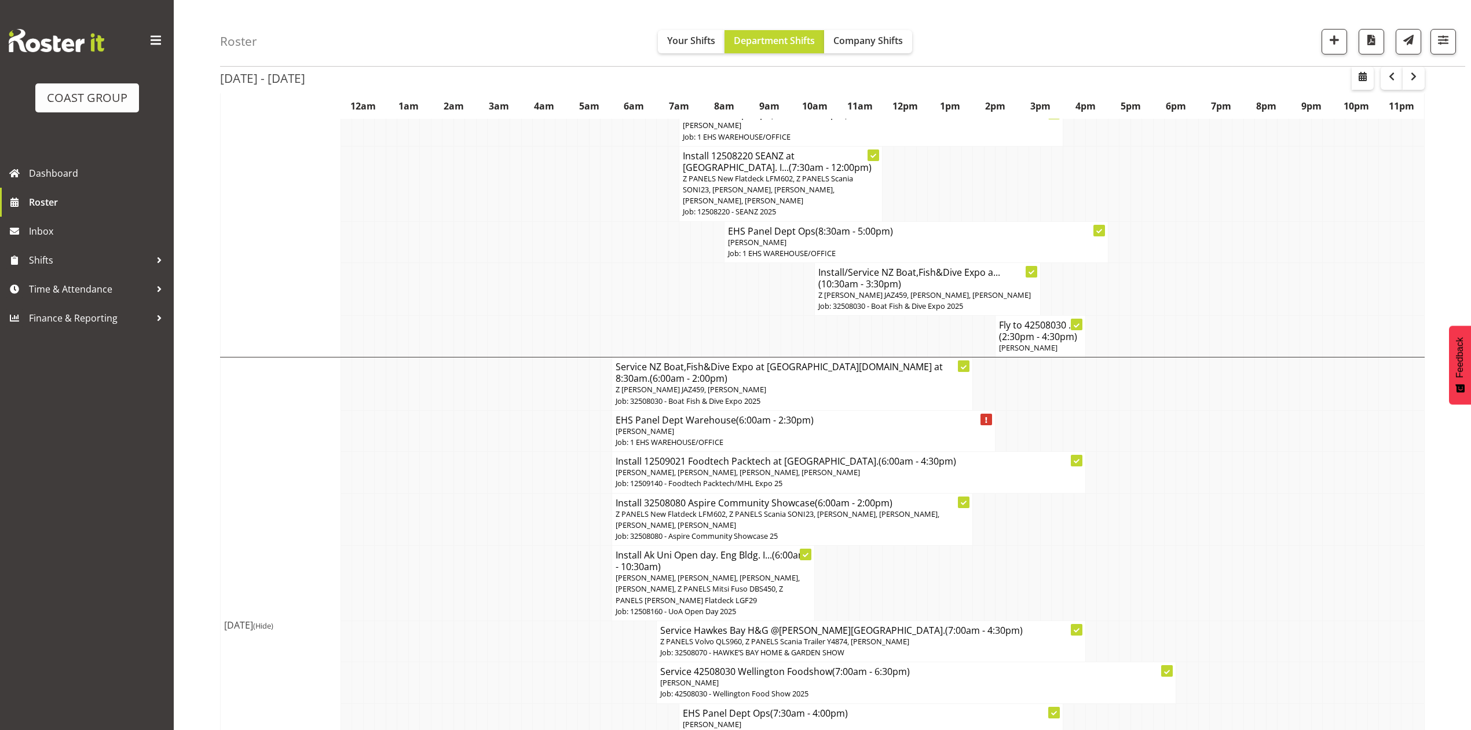
click at [1303, 410] on td at bounding box center [1305, 430] width 11 height 41
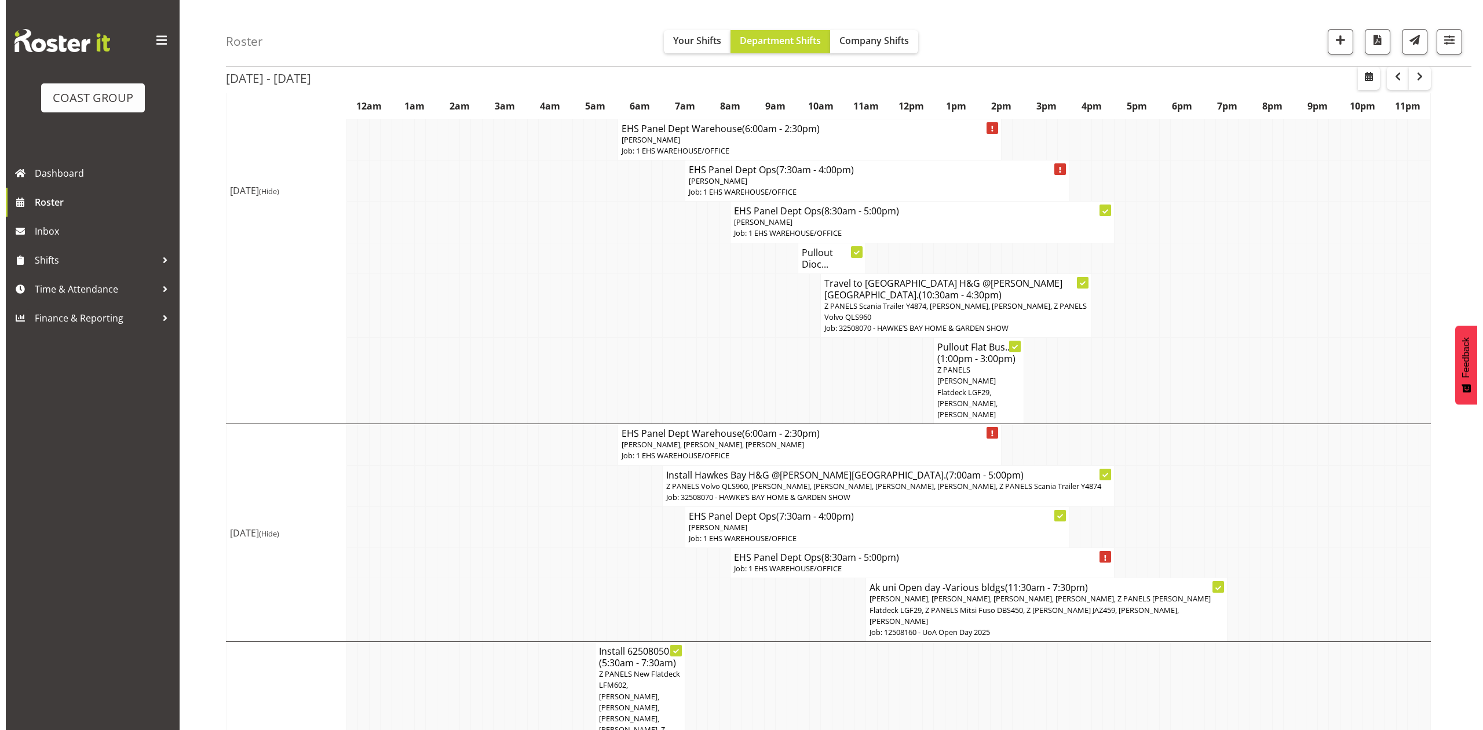
scroll to position [232, 0]
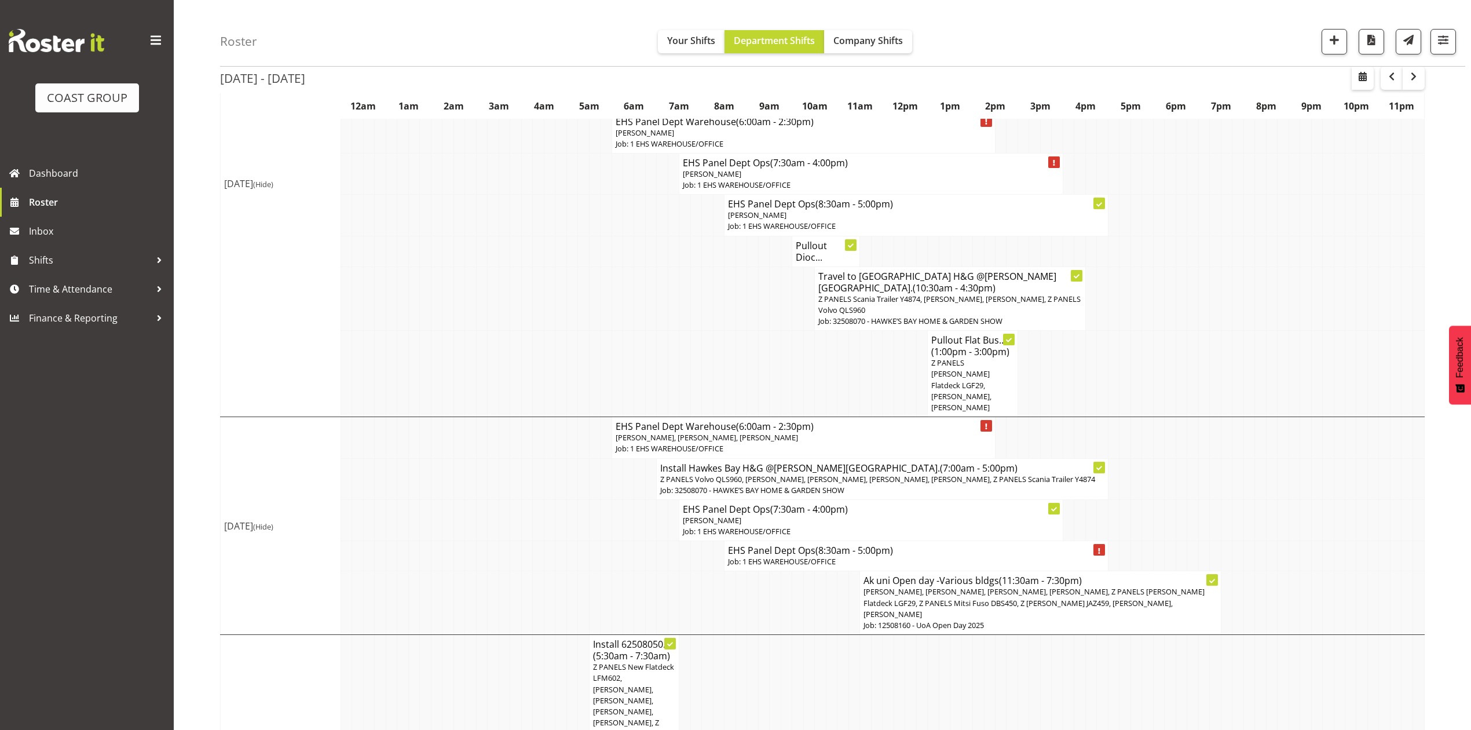
click at [1120, 586] on span "[PERSON_NAME], [PERSON_NAME], [PERSON_NAME], [PERSON_NAME], Z PANELS [PERSON_NA…" at bounding box center [1034, 602] width 341 height 32
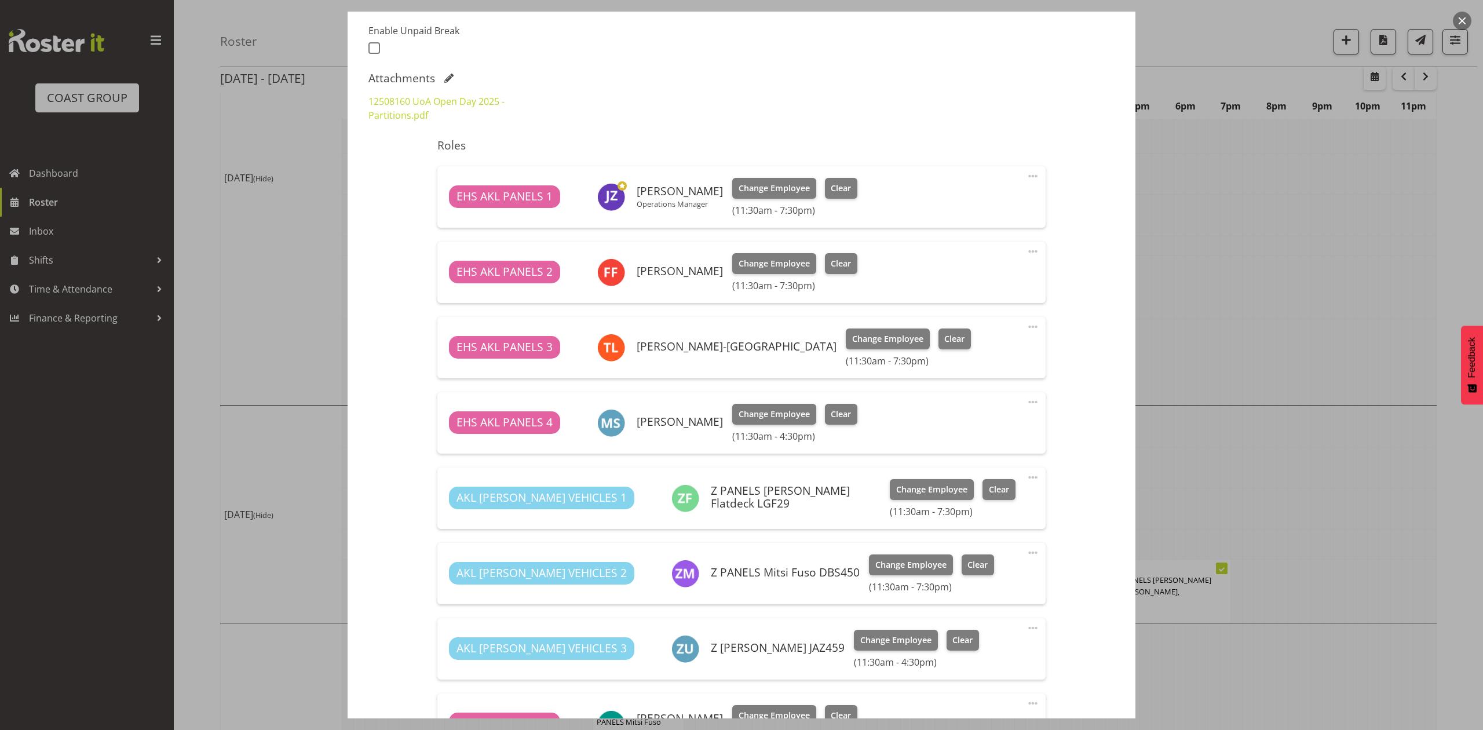
select select "9993"
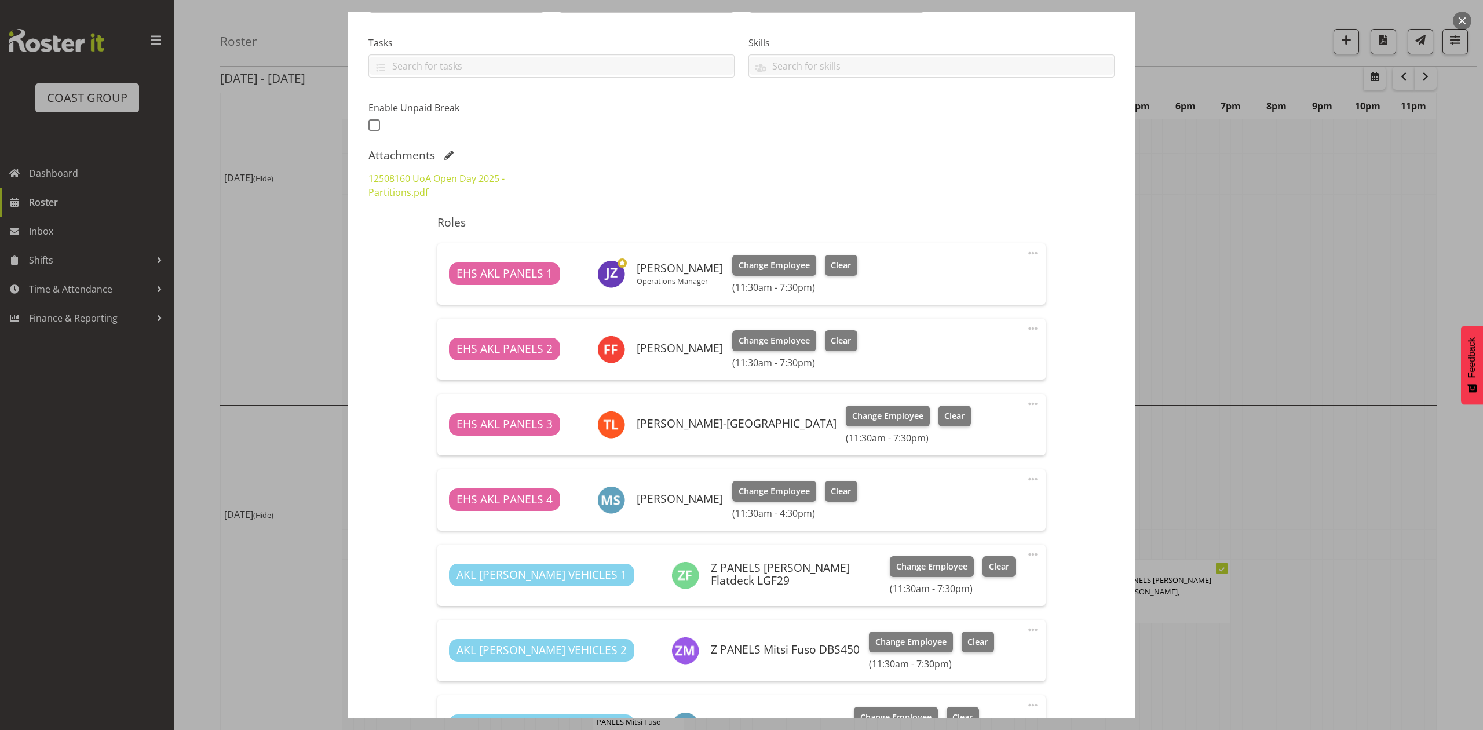
click at [1395, 244] on div at bounding box center [741, 365] width 1483 height 730
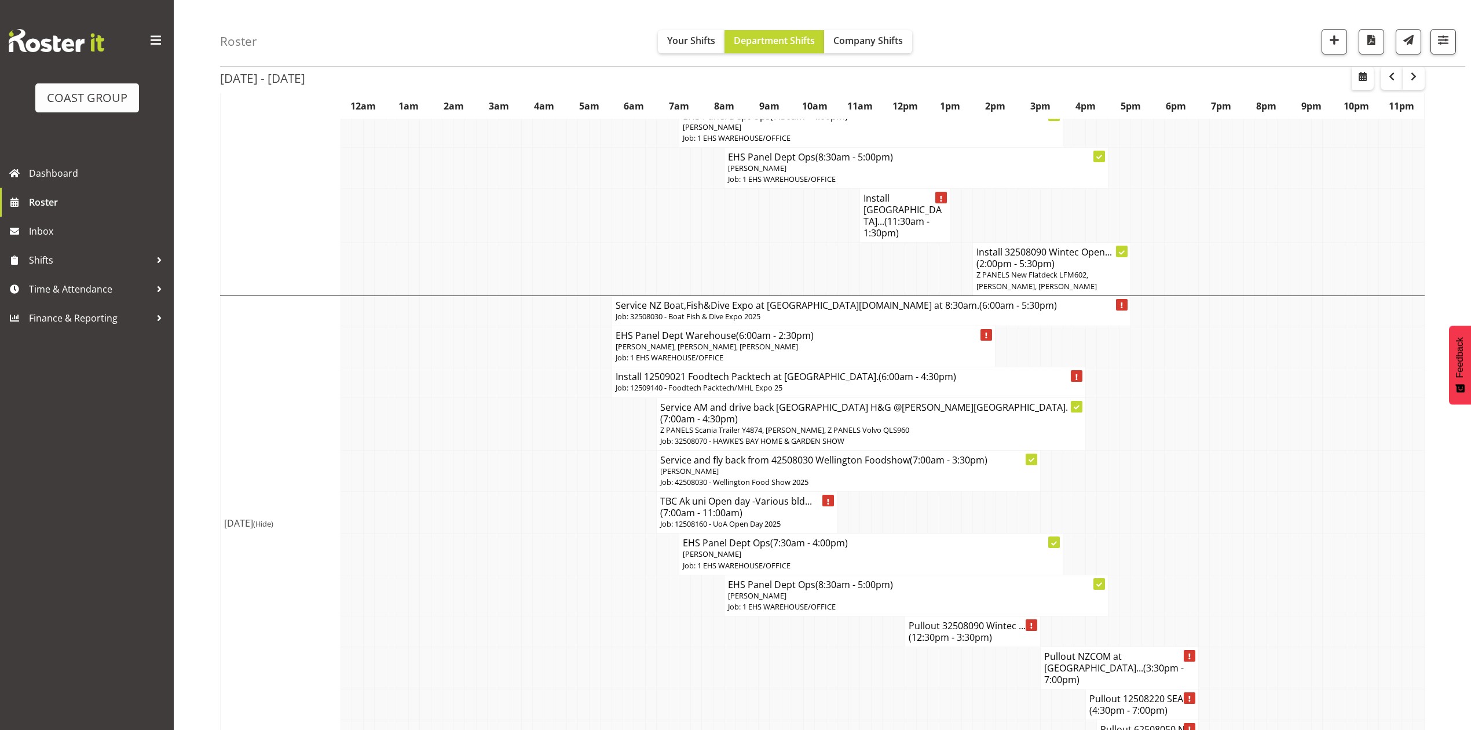
scroll to position [1699, 0]
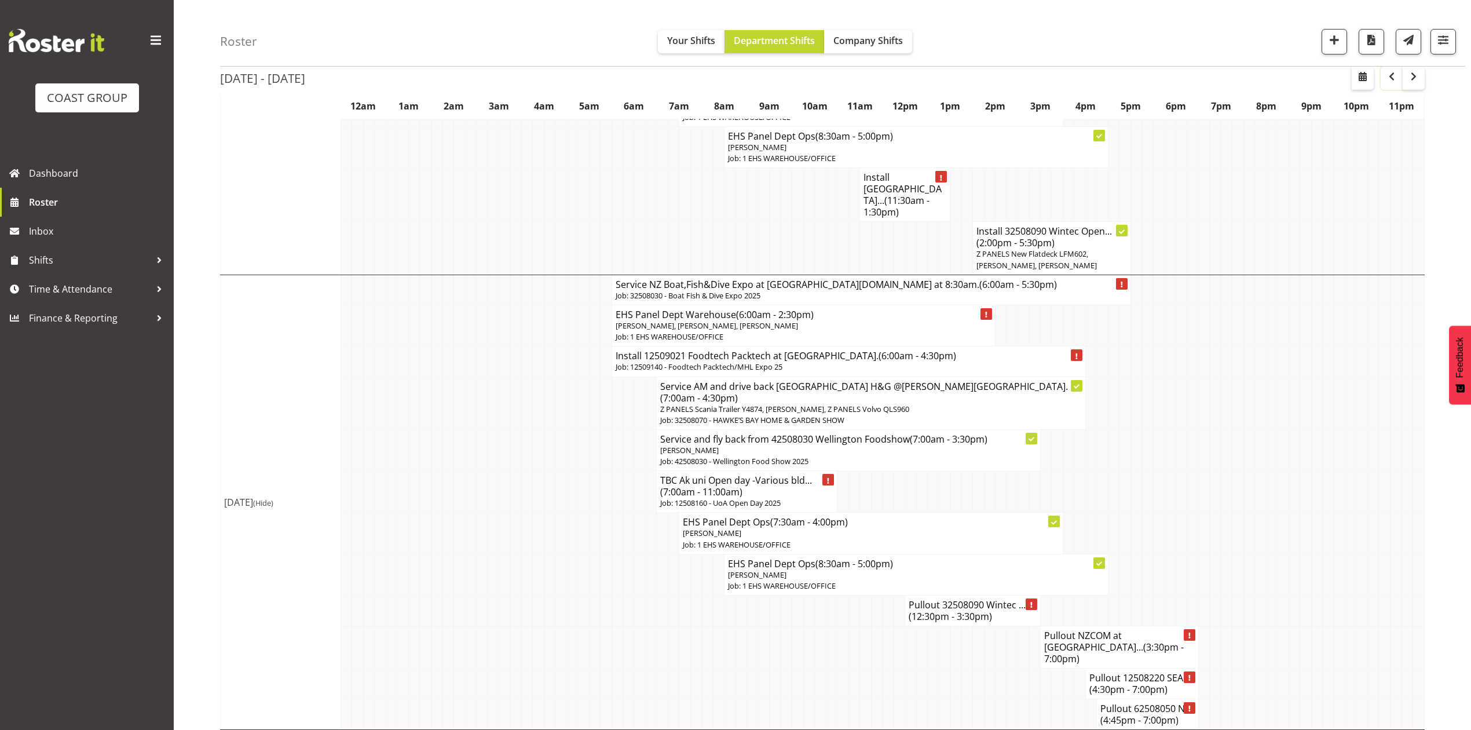
click at [1393, 85] on span "button" at bounding box center [1391, 77] width 3 height 15
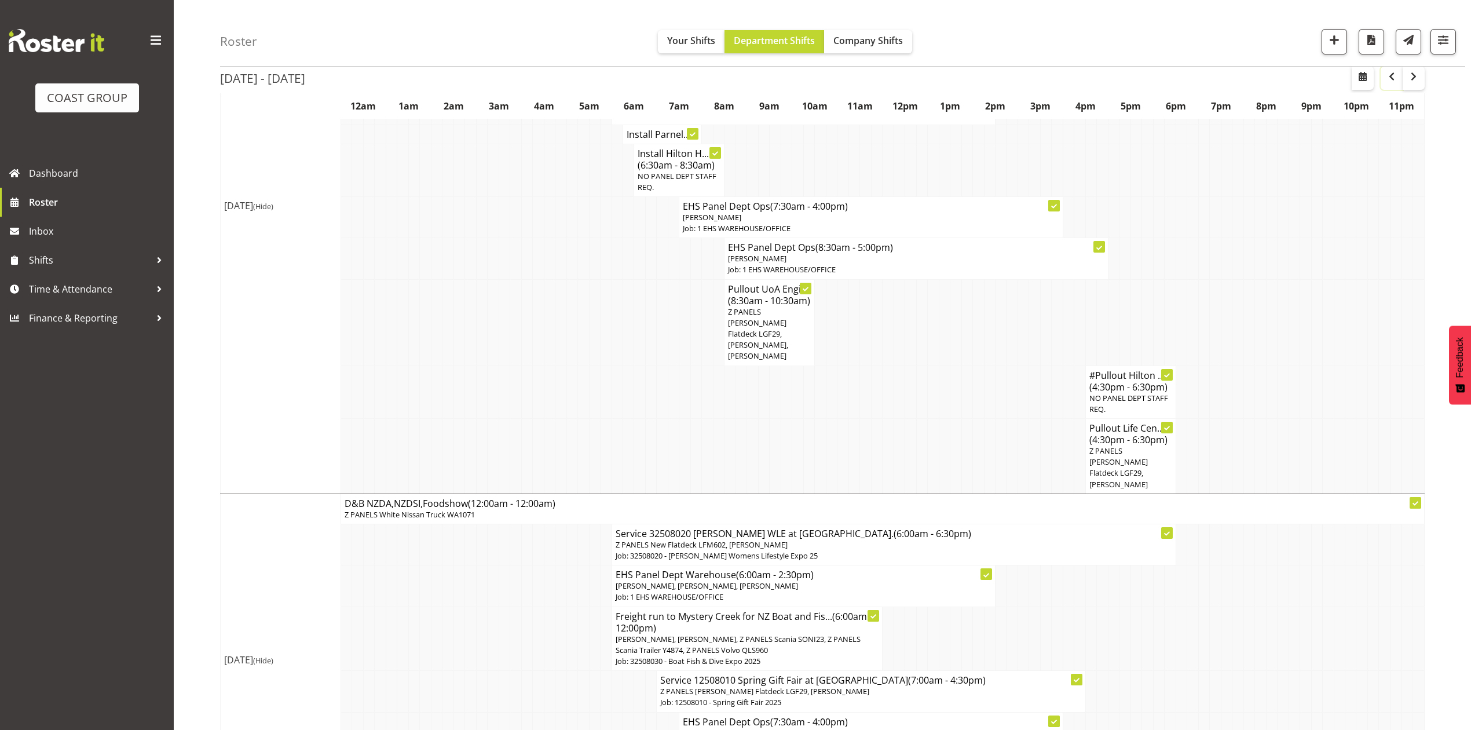
scroll to position [463, 0]
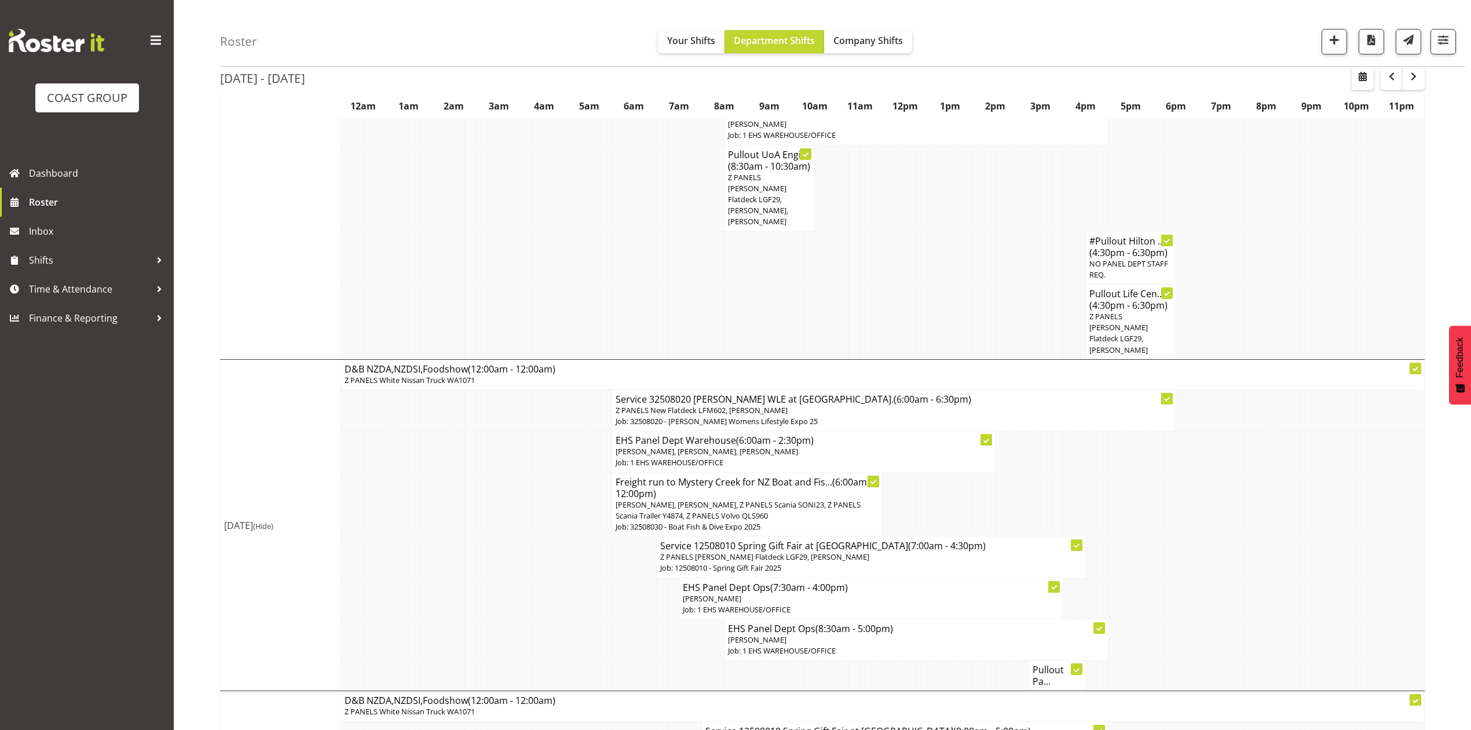
click at [489, 431] on td at bounding box center [493, 451] width 11 height 41
click at [1052, 664] on h4 "Pullout Pa..." at bounding box center [1057, 675] width 49 height 23
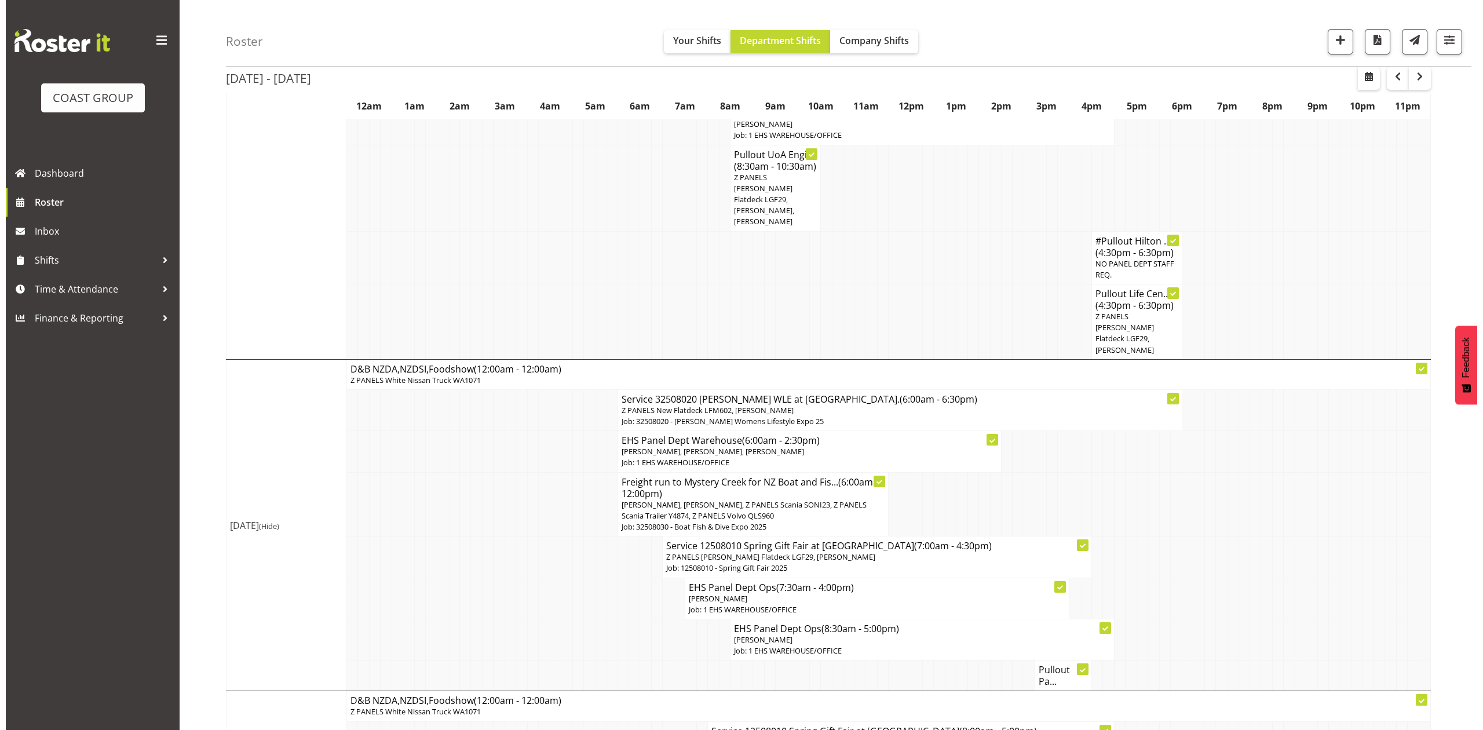
scroll to position [458, 0]
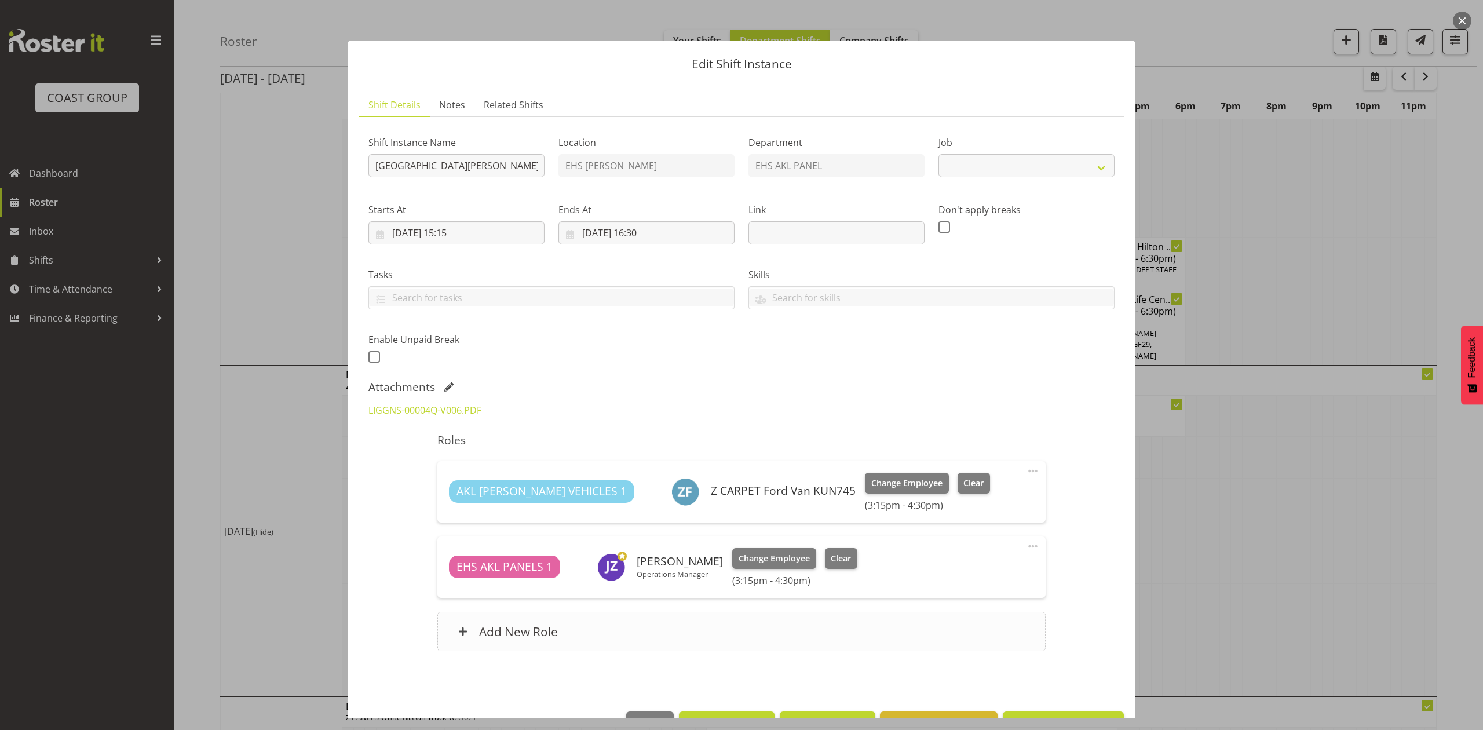
select select "8652"
click at [1277, 497] on div at bounding box center [741, 365] width 1483 height 730
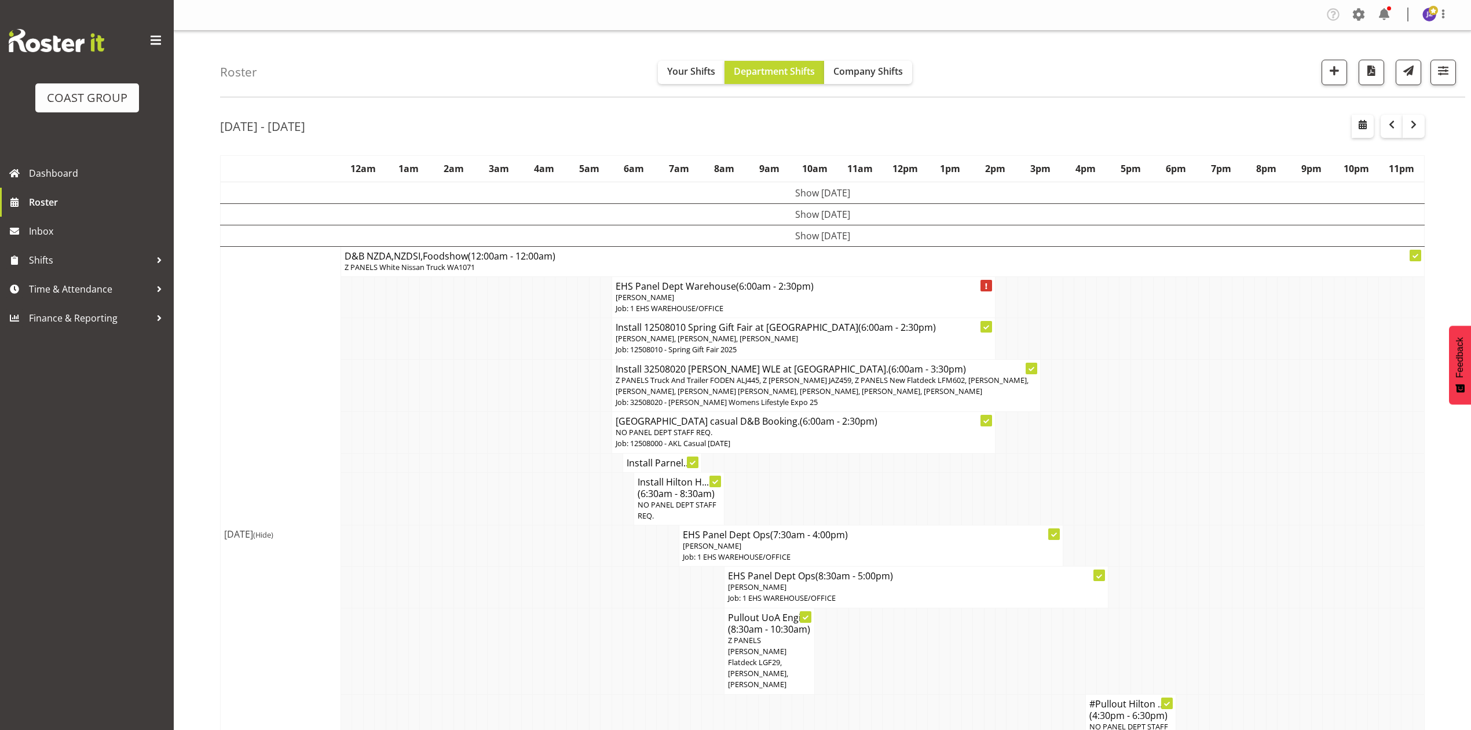
scroll to position [0, 0]
click at [1412, 131] on span "button" at bounding box center [1414, 125] width 14 height 14
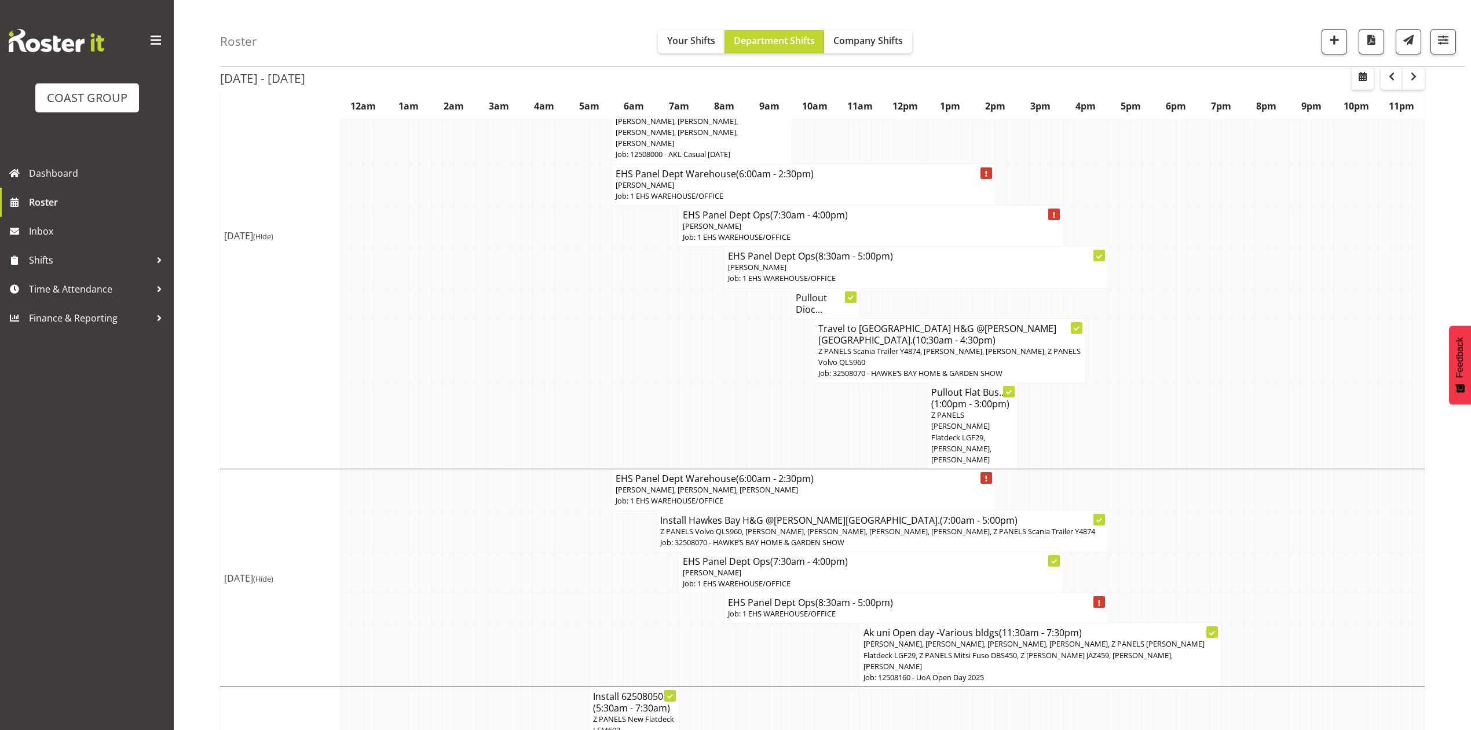
scroll to position [232, 0]
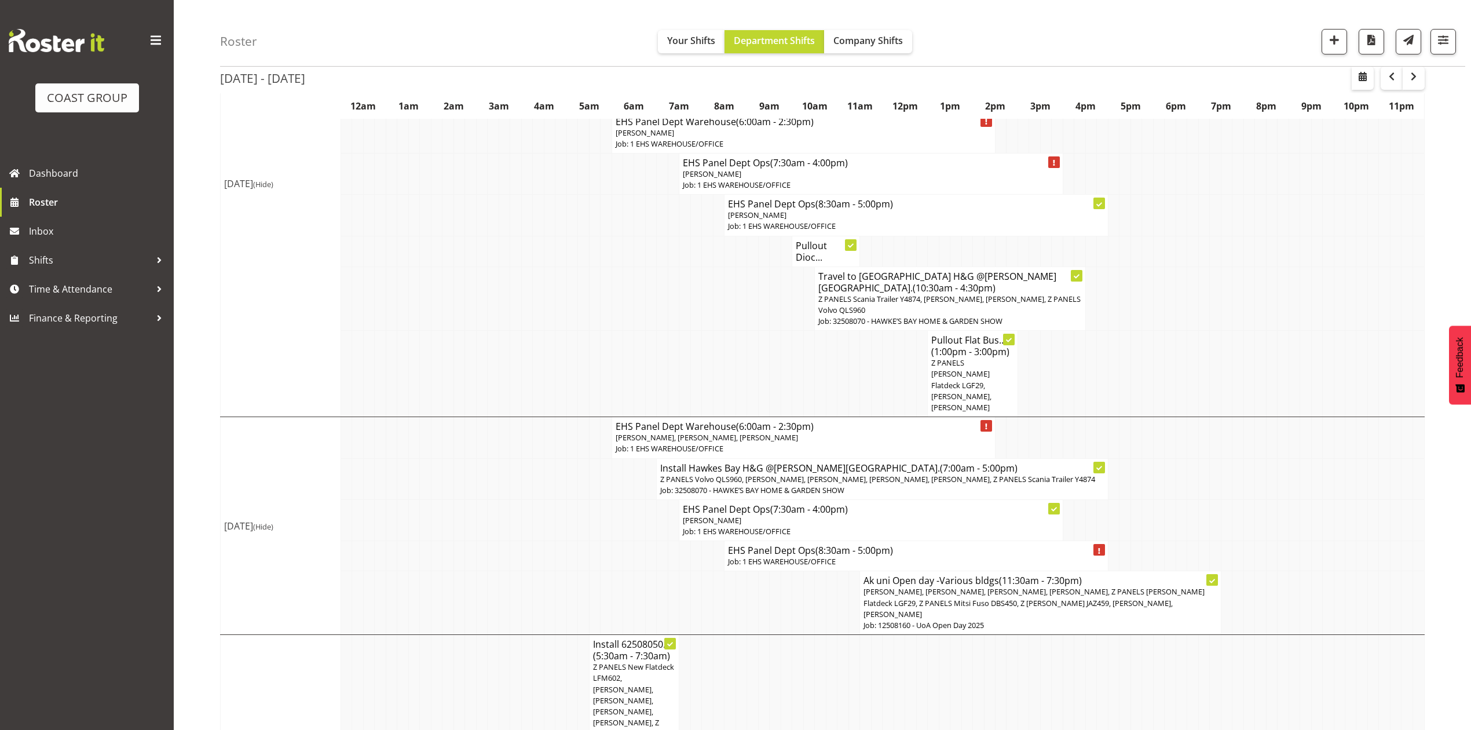
click at [1300, 217] on td at bounding box center [1305, 215] width 11 height 41
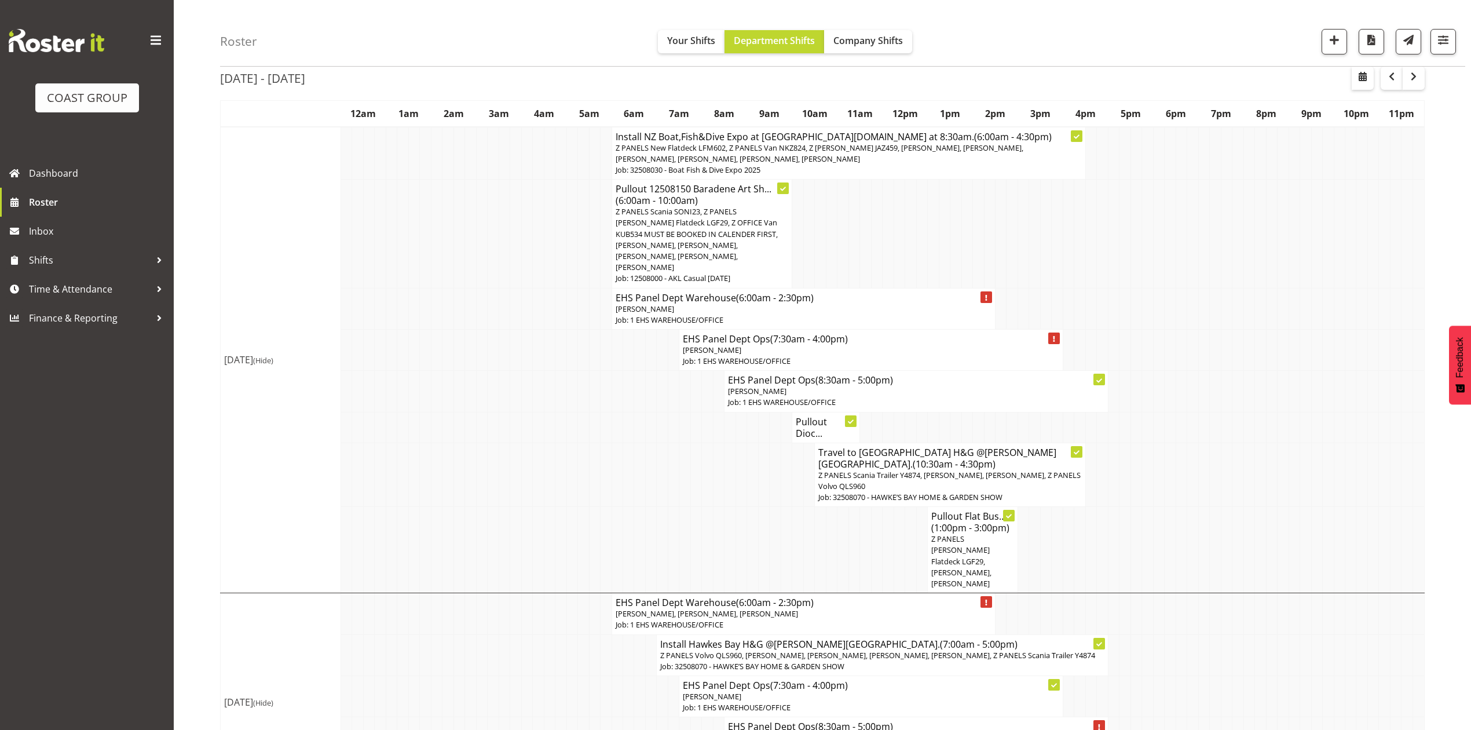
scroll to position [77, 0]
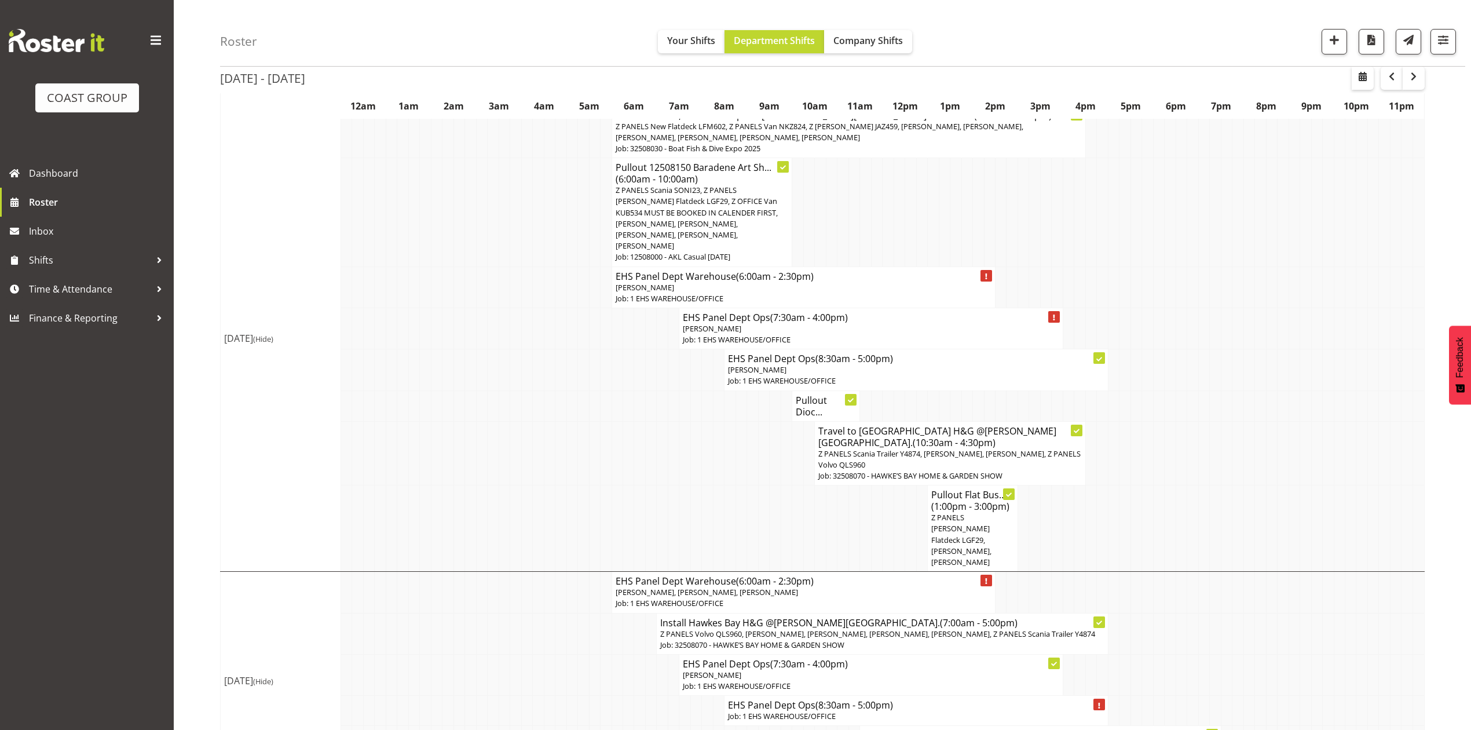
drag, startPoint x: 980, startPoint y: 196, endPoint x: 631, endPoint y: 17, distance: 392.4
click at [971, 191] on tr "Pullout 12508150 Baradene Art Sh... (6:00am - 10:00am) Z PANELS Scania SONI23, …" at bounding box center [823, 212] width 1204 height 108
click at [1391, 81] on span "button" at bounding box center [1392, 77] width 14 height 14
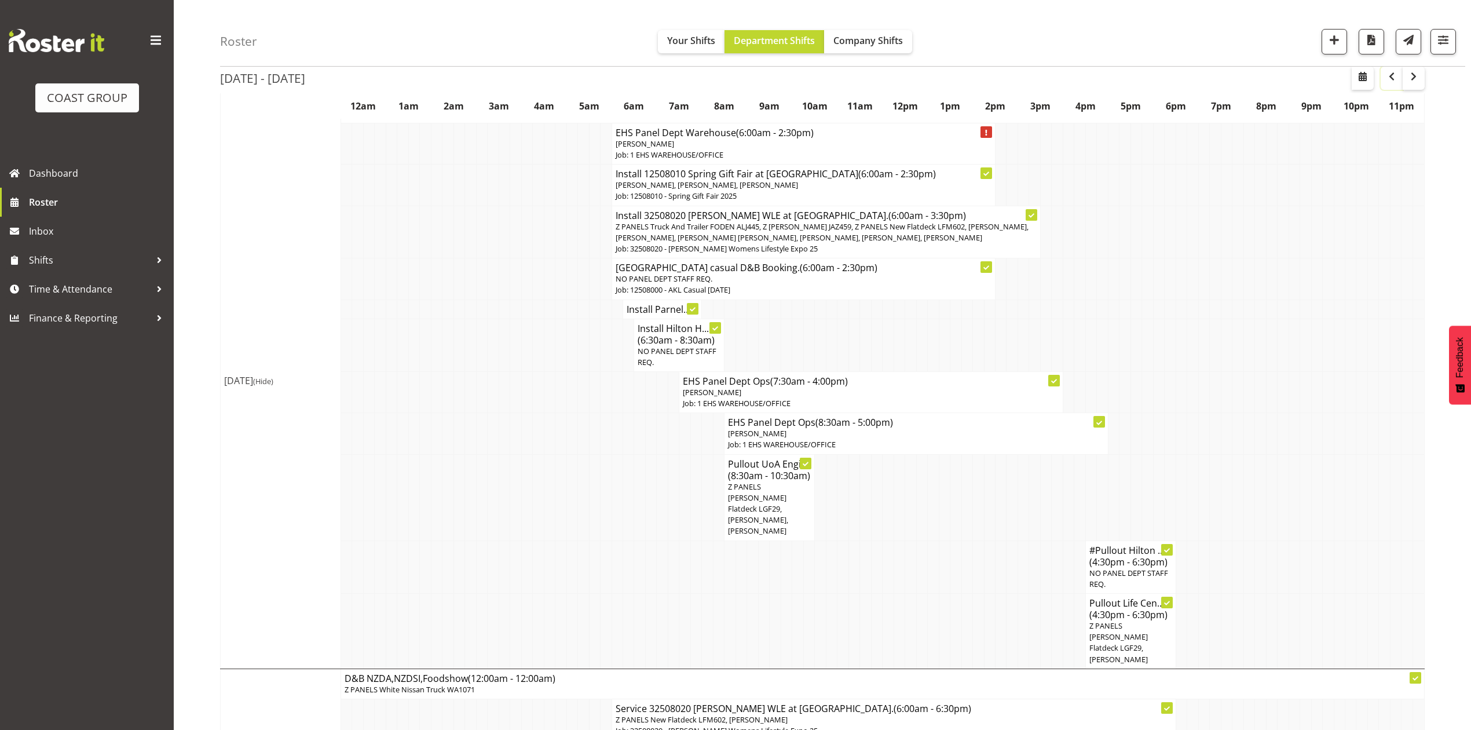
scroll to position [232, 0]
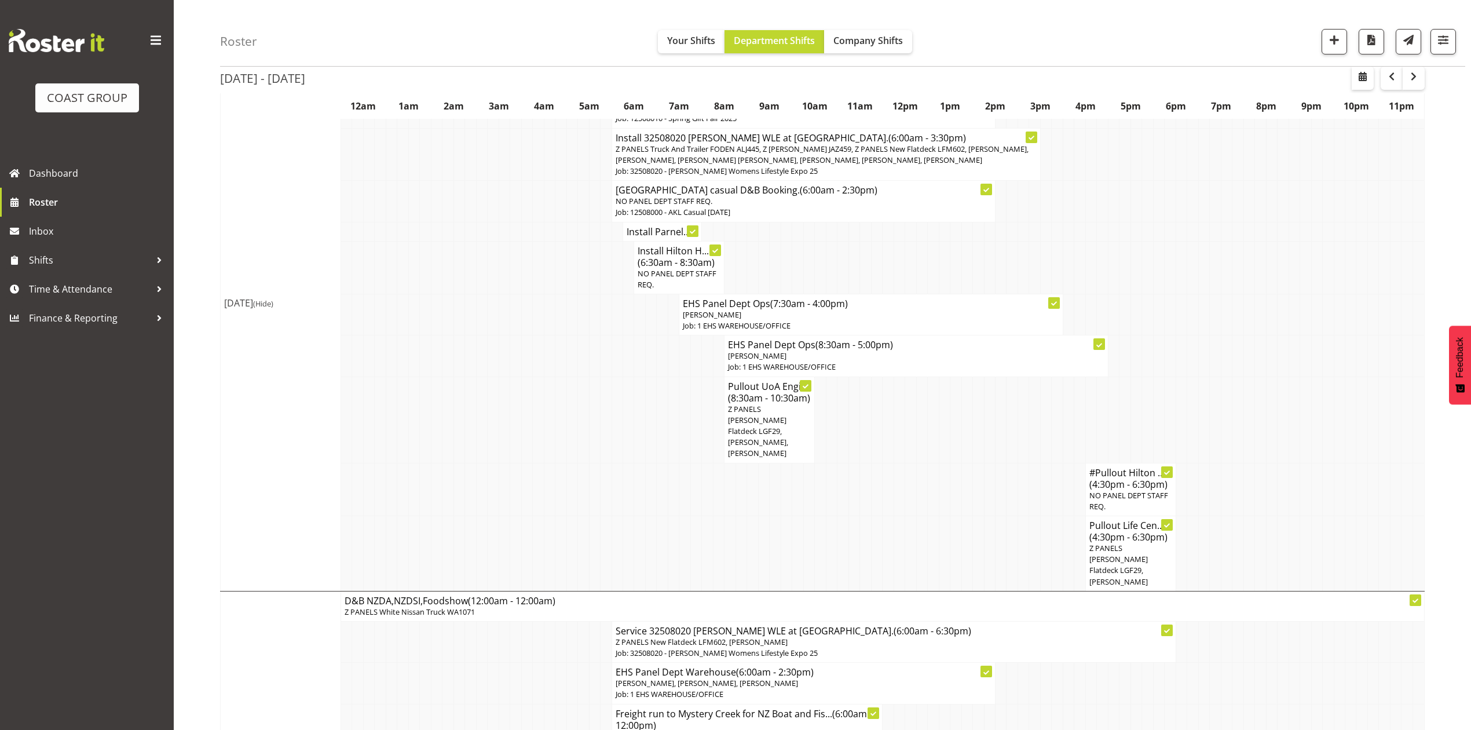
click at [1127, 548] on span "Z PANELS [PERSON_NAME] Flatdeck LGF29, [PERSON_NAME]" at bounding box center [1118, 565] width 58 height 44
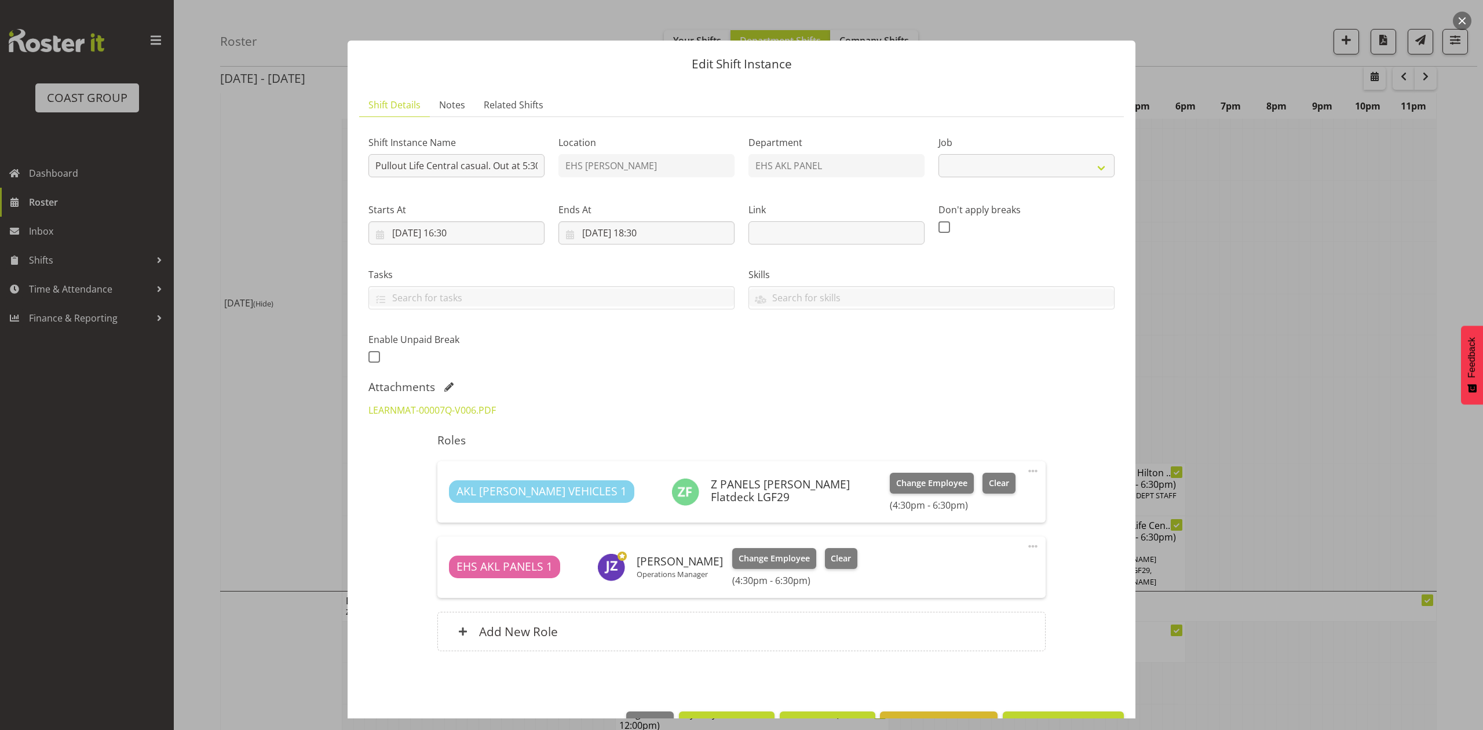
select select "8652"
click at [1465, 15] on button "button" at bounding box center [1462, 21] width 19 height 19
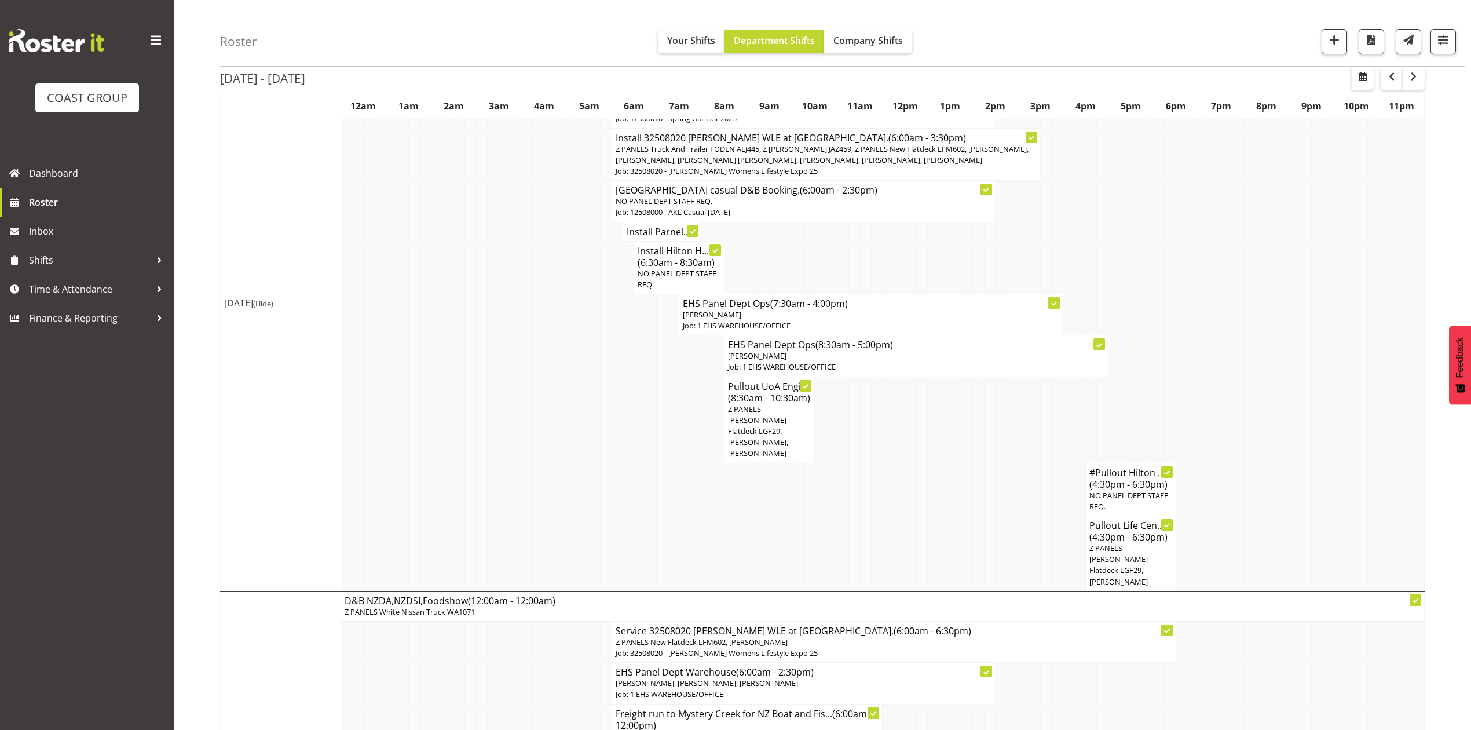
click at [1430, 427] on div "[DATE] - [DATE] [DATE] - [DATE] [DATE] Day Week Fortnight Month calendar Month …" at bounding box center [845, 636] width 1251 height 1523
click at [1366, 430] on td at bounding box center [1361, 419] width 11 height 86
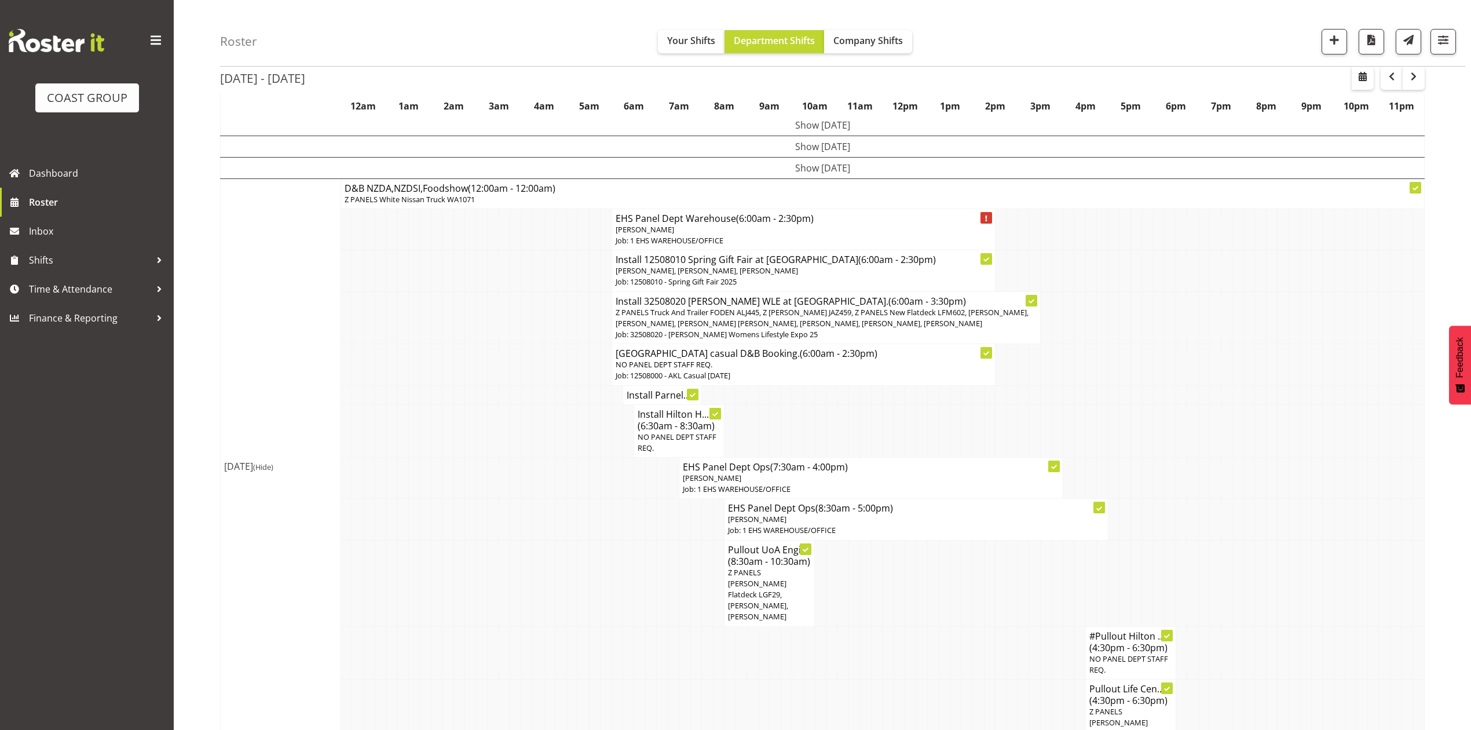
scroll to position [0, 0]
